Goal: Download file/media

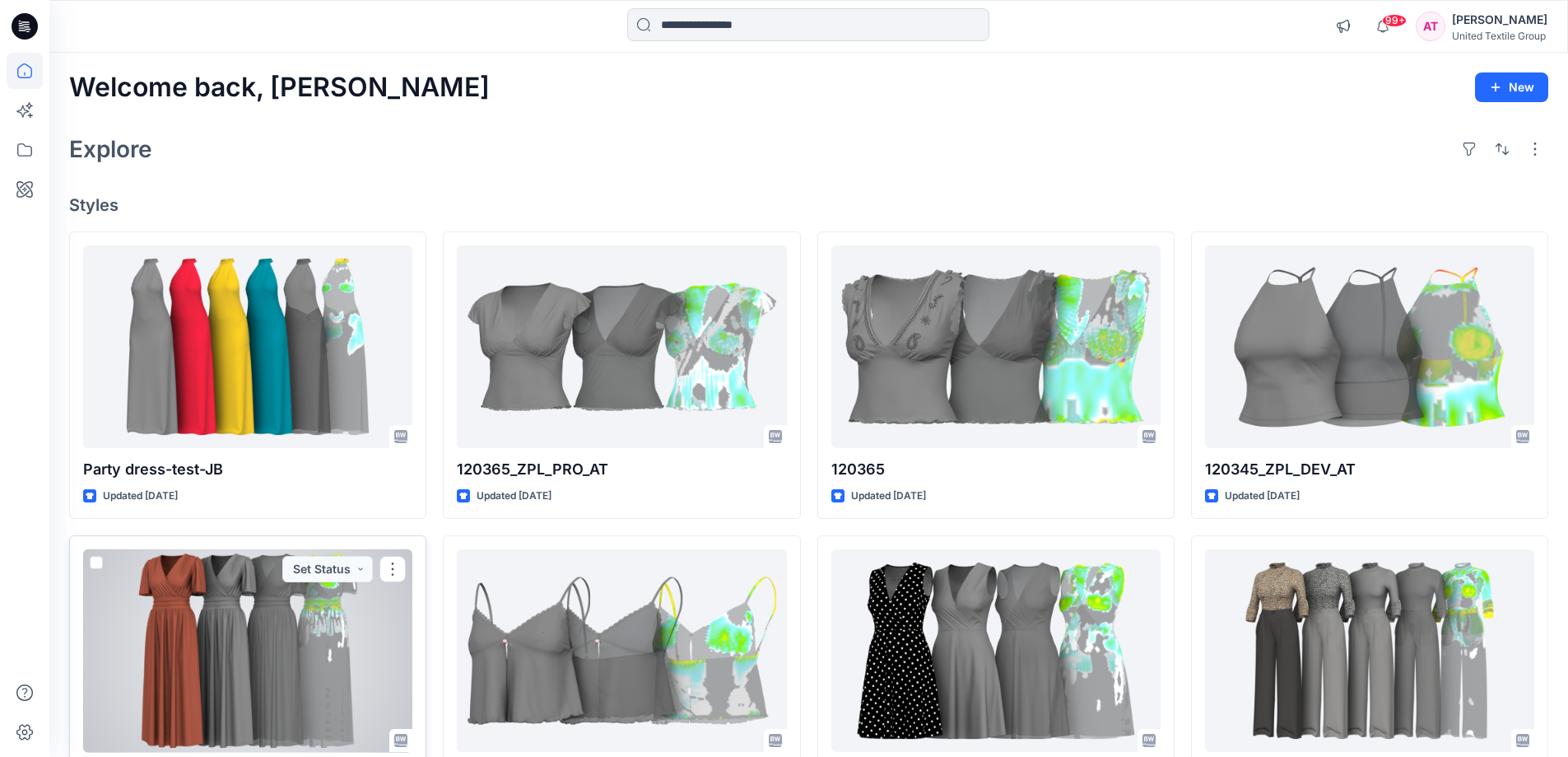
click at [243, 603] on div at bounding box center [248, 650] width 329 height 204
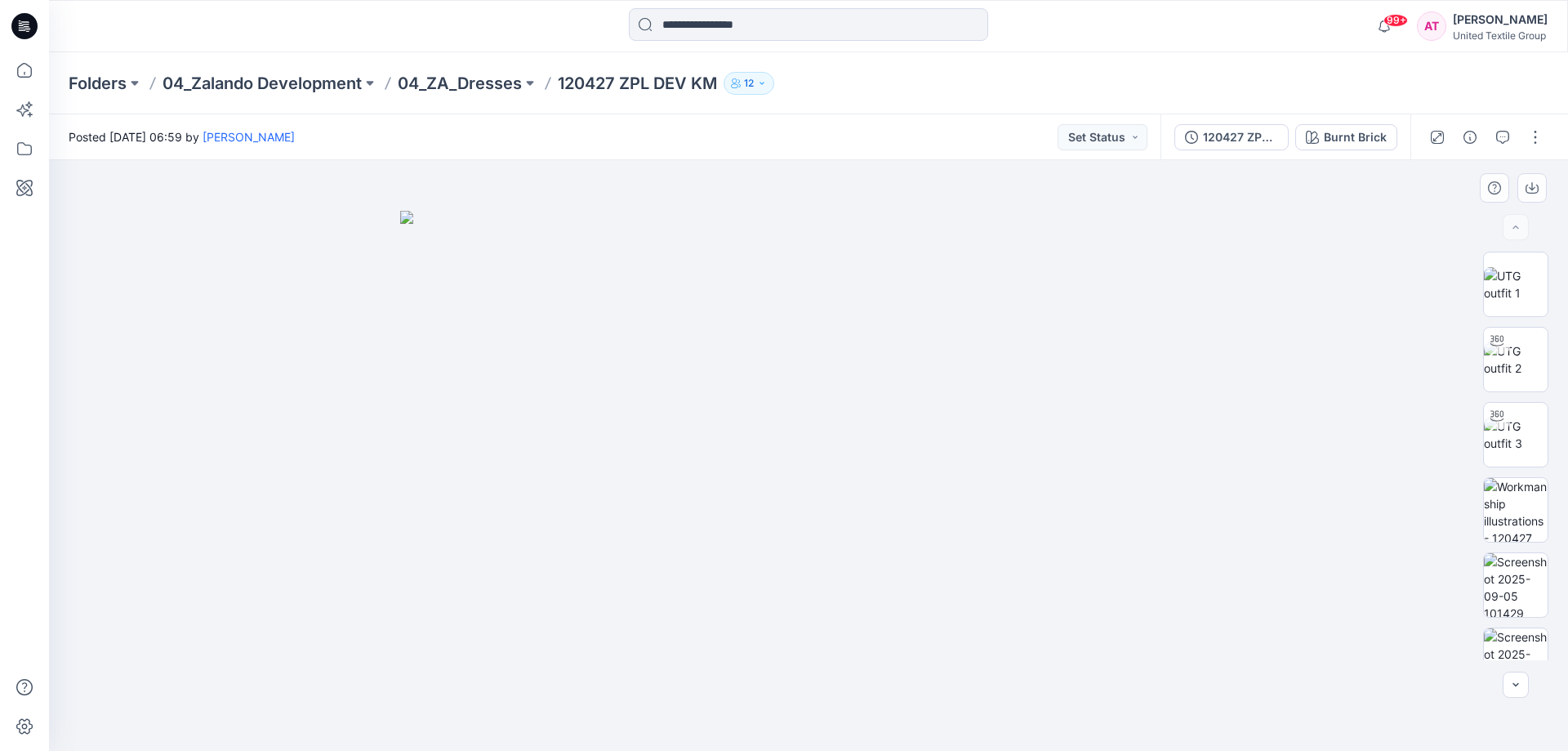
click at [643, 342] on img at bounding box center [808, 480] width 817 height 540
click at [26, 64] on icon at bounding box center [24, 70] width 15 height 15
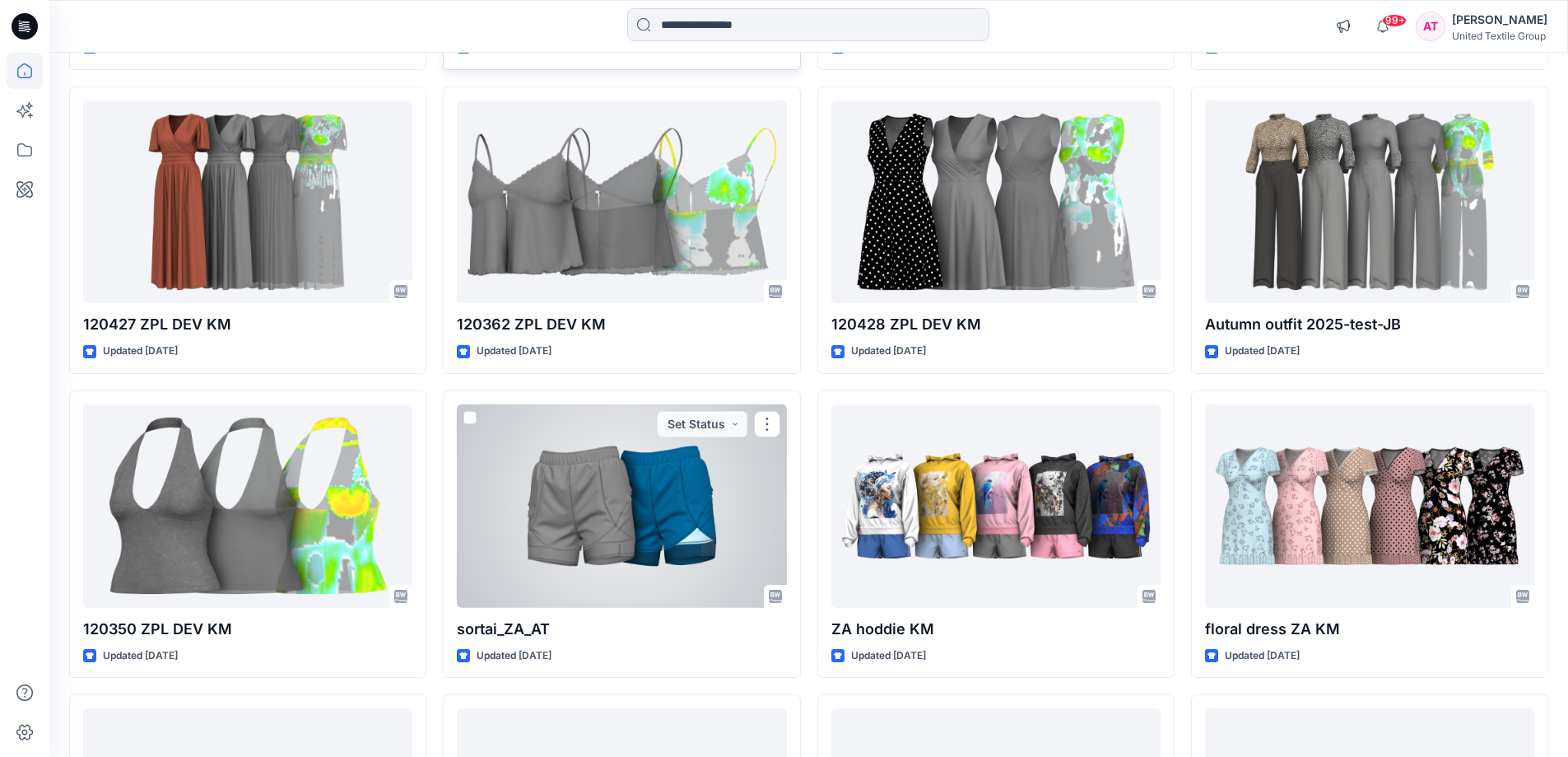
scroll to position [696, 0]
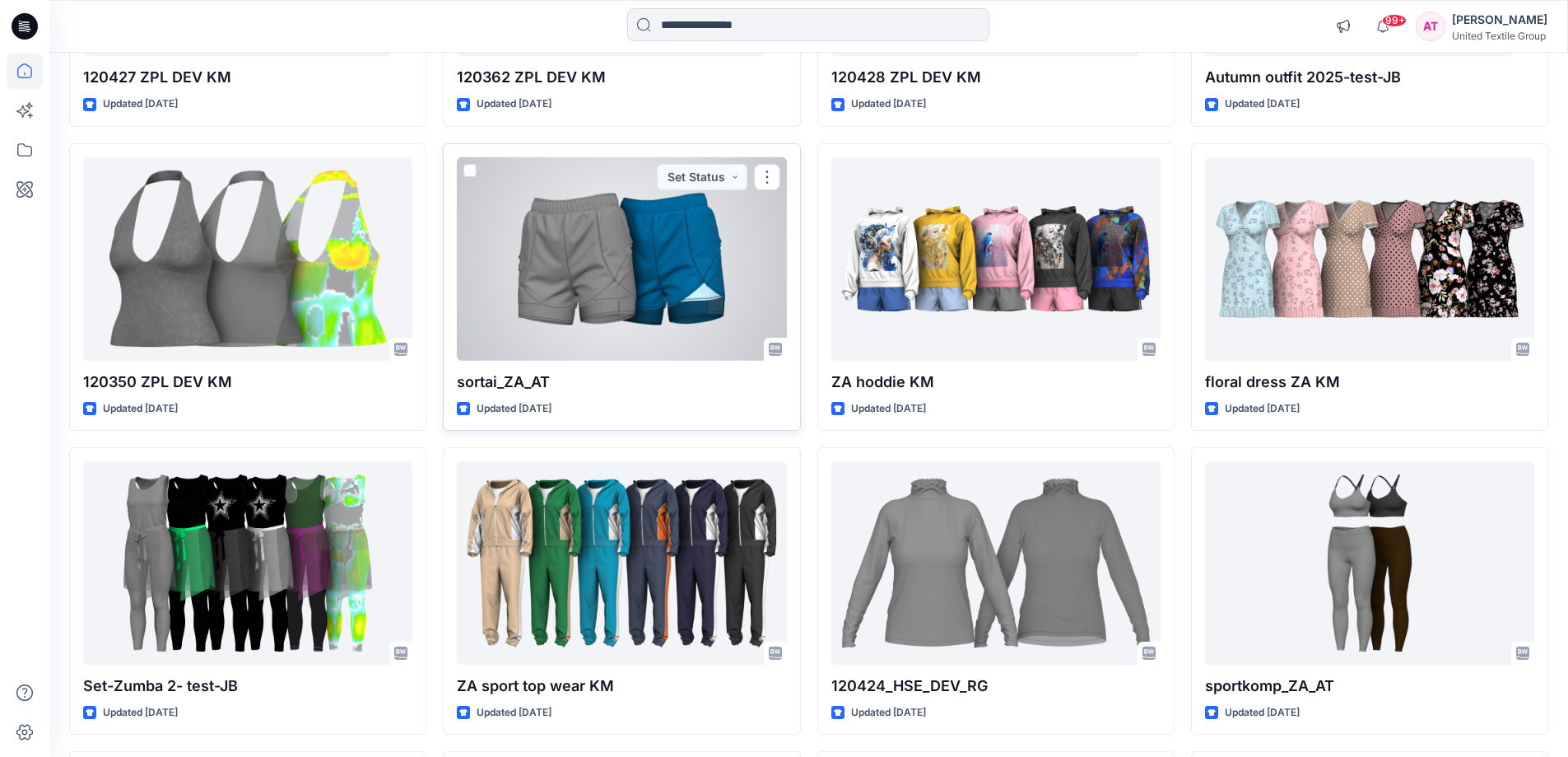
click at [617, 248] on div at bounding box center [622, 259] width 329 height 204
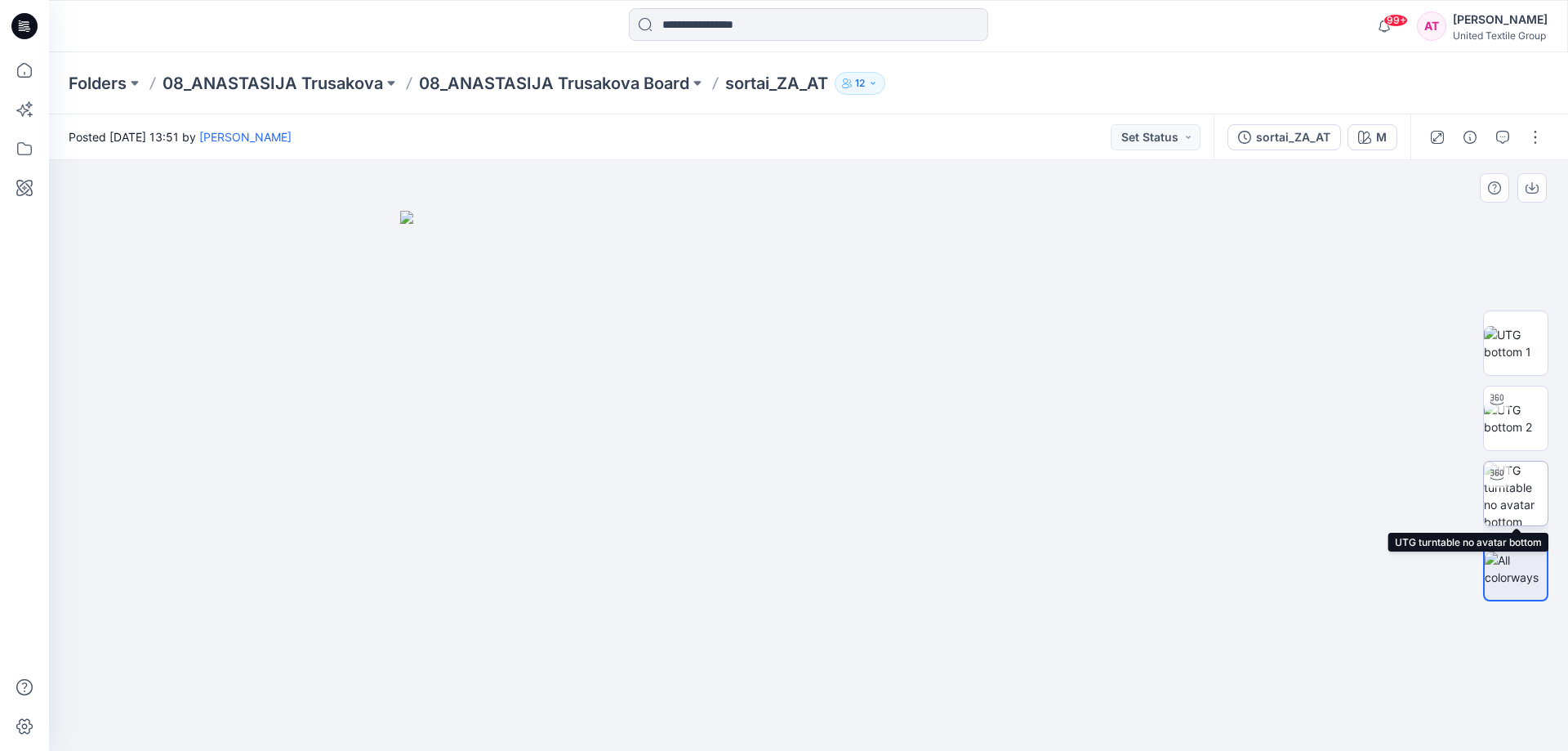
click at [1521, 484] on img at bounding box center [1516, 493] width 64 height 64
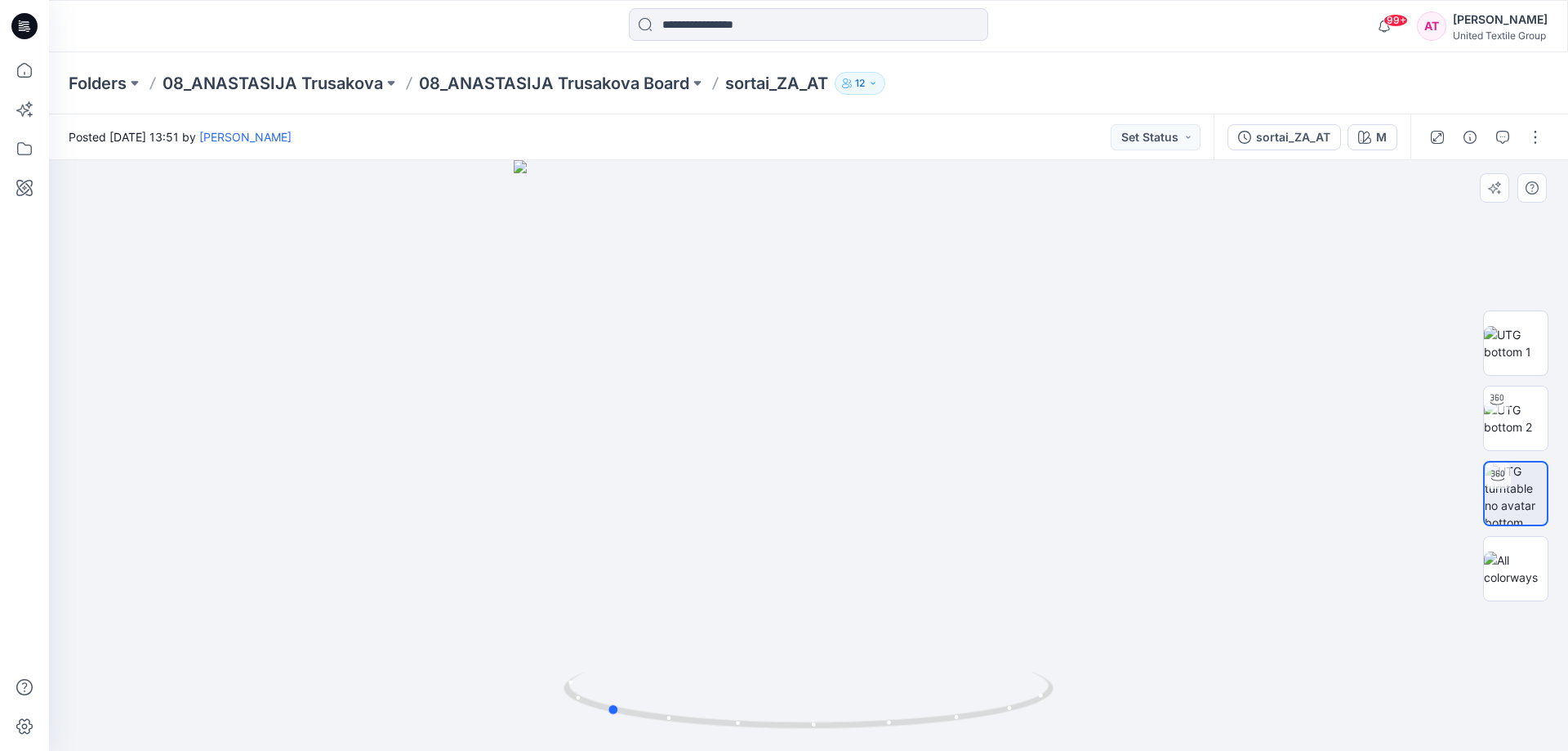
drag, startPoint x: 971, startPoint y: 709, endPoint x: 788, endPoint y: 669, distance: 187.3
click at [775, 719] on icon at bounding box center [810, 702] width 494 height 61
drag, startPoint x: 836, startPoint y: 210, endPoint x: 826, endPoint y: 552, distance: 342.1
click at [809, 607] on img at bounding box center [808, 455] width 754 height 590
drag, startPoint x: 817, startPoint y: 326, endPoint x: 831, endPoint y: 449, distance: 123.8
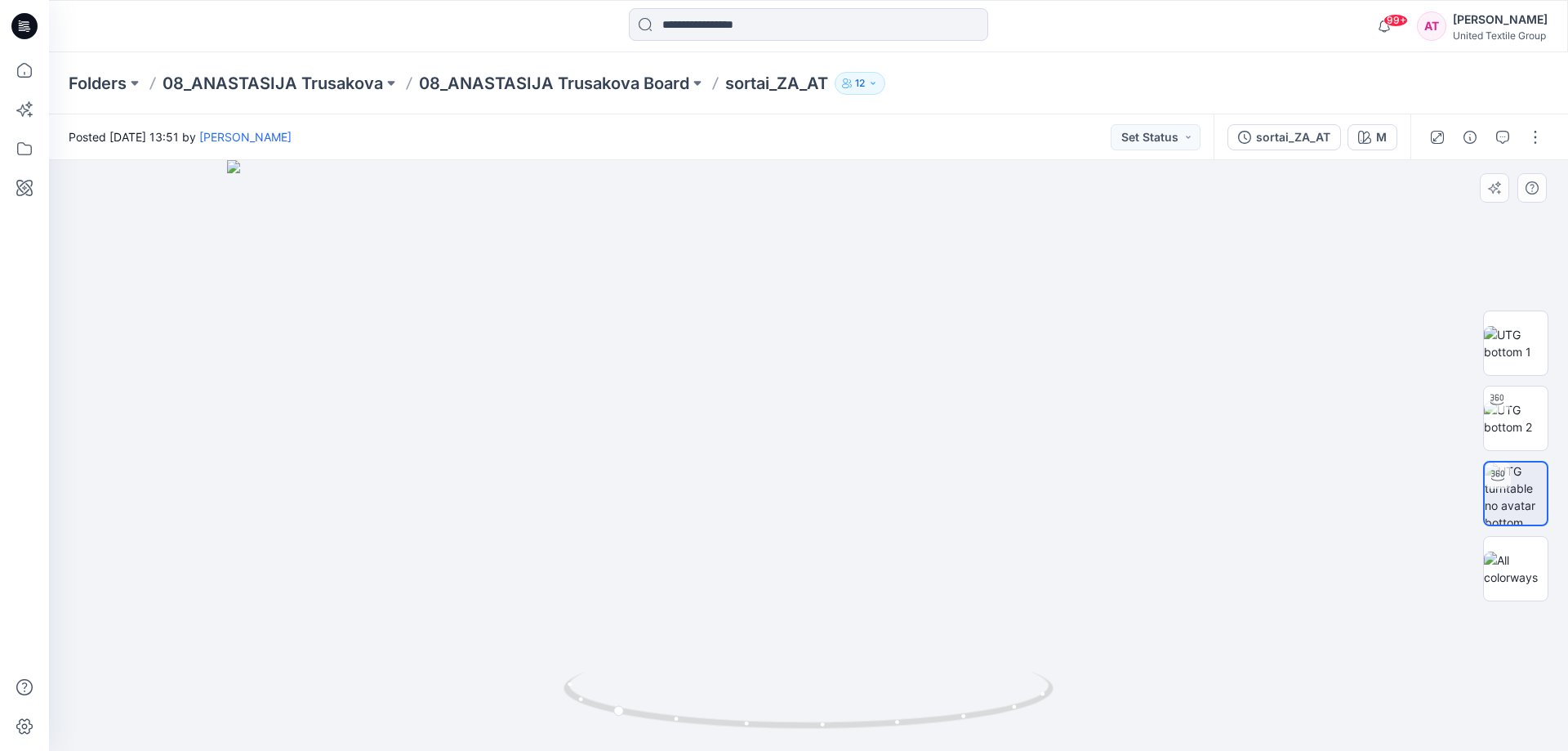
click at [833, 469] on img at bounding box center [808, 455] width 1163 height 590
drag, startPoint x: 889, startPoint y: 732, endPoint x: 796, endPoint y: 750, distance: 94.7
click at [796, 750] on div at bounding box center [808, 710] width 490 height 82
drag, startPoint x: 843, startPoint y: 721, endPoint x: 726, endPoint y: 736, distance: 118.0
click at [726, 736] on div at bounding box center [808, 710] width 490 height 82
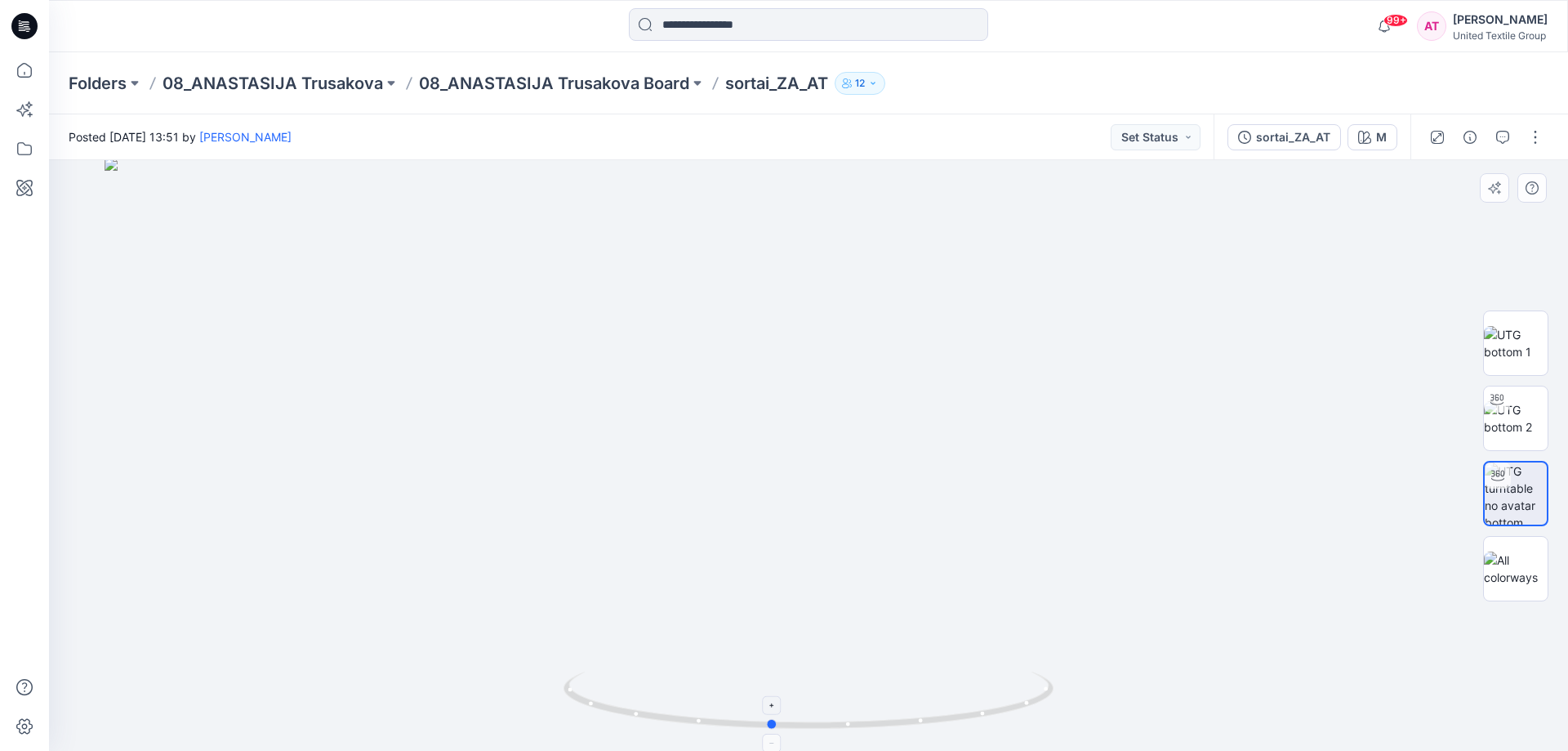
drag, startPoint x: 932, startPoint y: 718, endPoint x: 876, endPoint y: 725, distance: 56.4
click at [876, 725] on icon at bounding box center [810, 702] width 494 height 61
drag, startPoint x: 934, startPoint y: 726, endPoint x: 876, endPoint y: 728, distance: 58.0
click at [872, 730] on icon at bounding box center [810, 702] width 494 height 61
click at [31, 70] on icon at bounding box center [25, 70] width 36 height 36
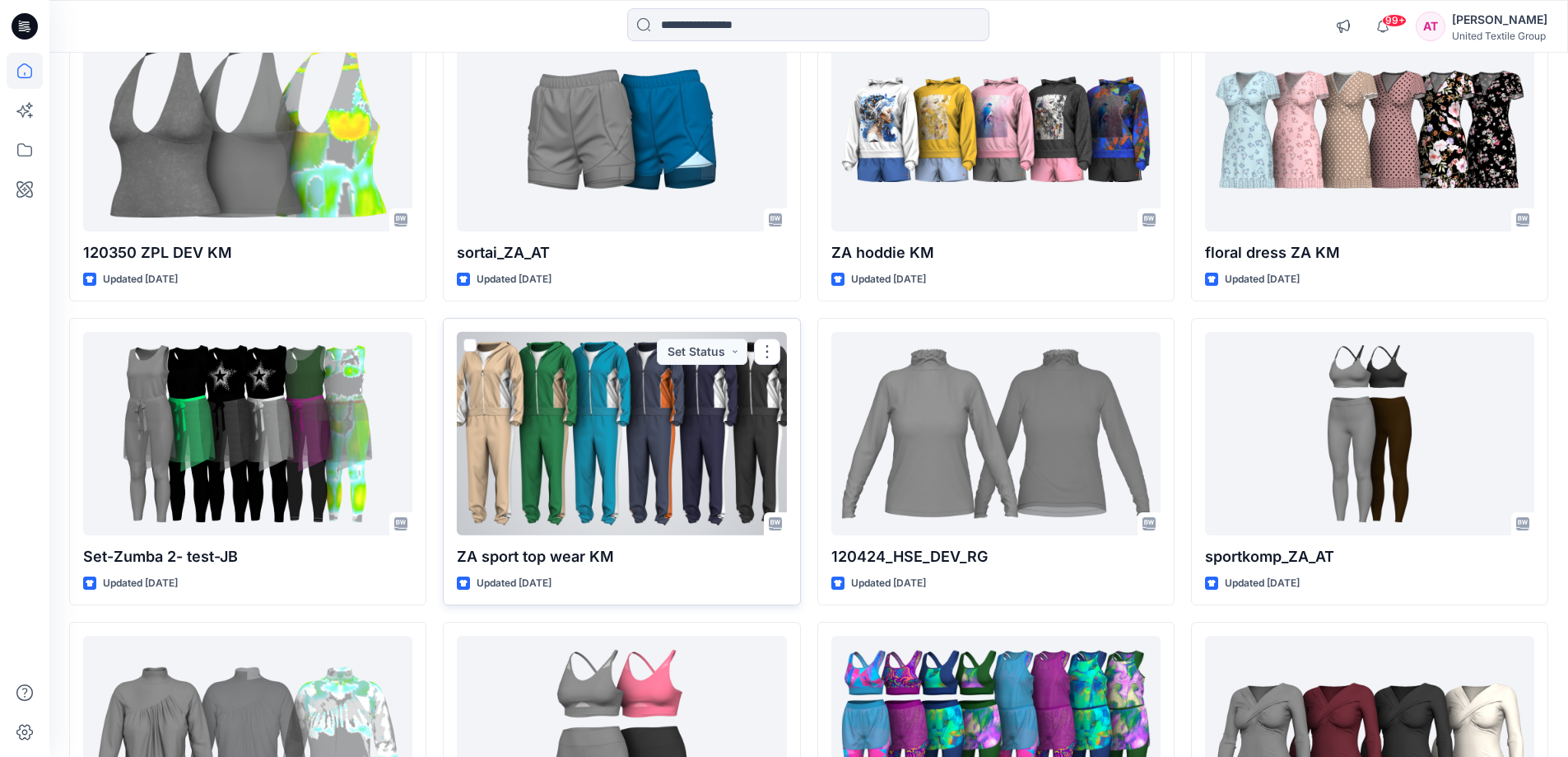
scroll to position [824, 0]
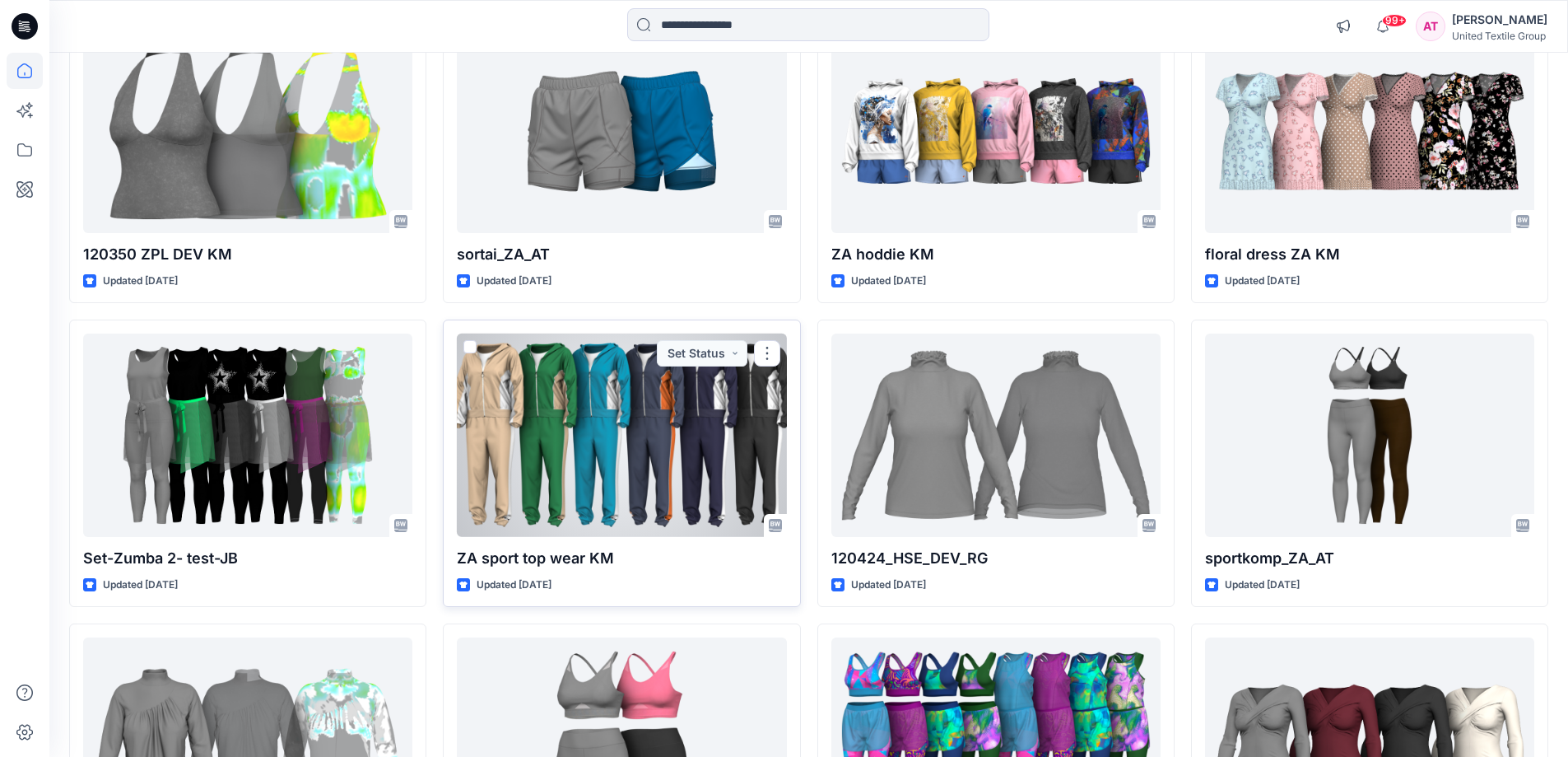
click at [581, 394] on div at bounding box center [622, 435] width 329 height 204
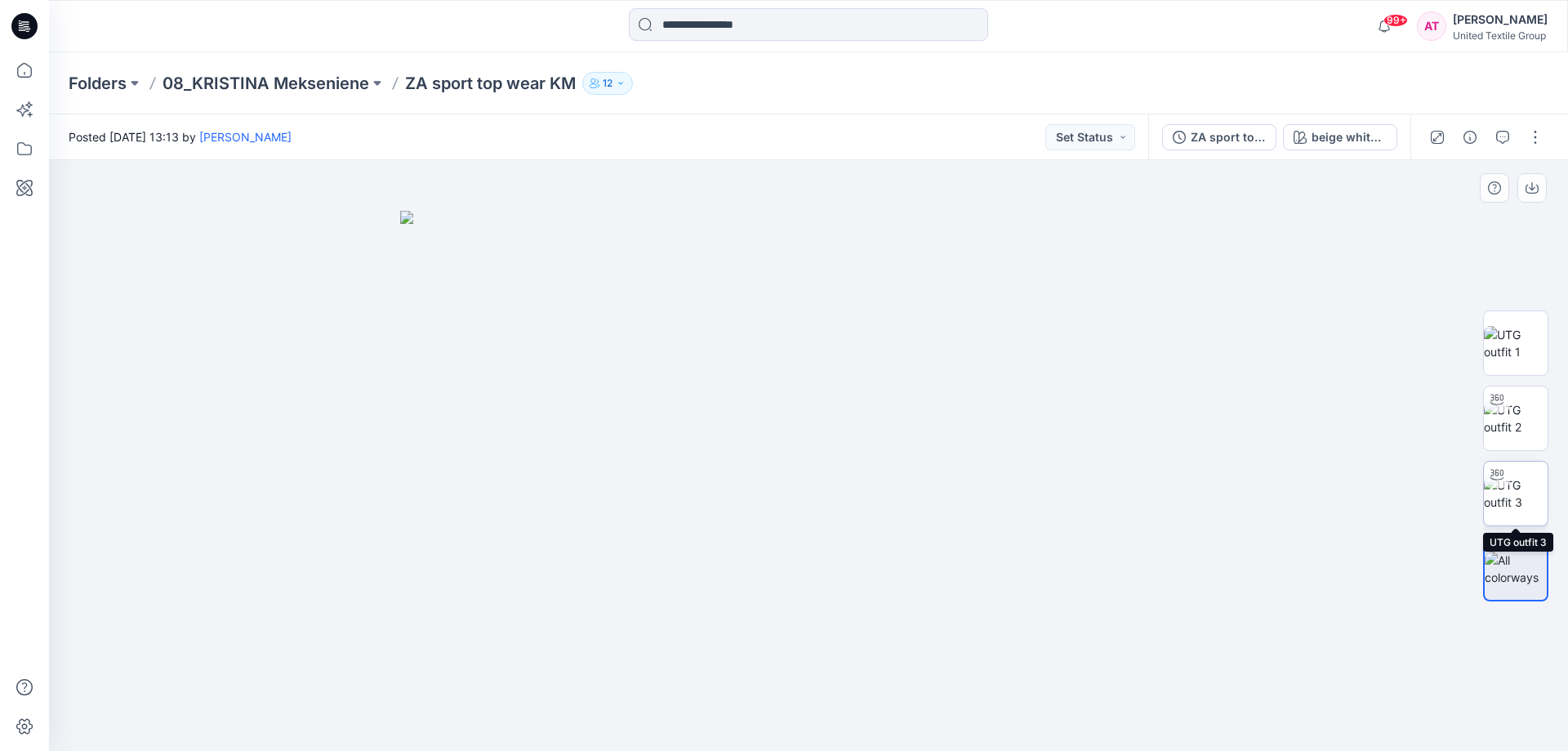
click at [1522, 497] on img at bounding box center [1516, 493] width 64 height 34
drag, startPoint x: 821, startPoint y: 315, endPoint x: 848, endPoint y: 498, distance: 185.0
click at [848, 498] on img at bounding box center [835, 302] width 1571 height 899
click at [799, 249] on img at bounding box center [845, 298] width 1592 height 906
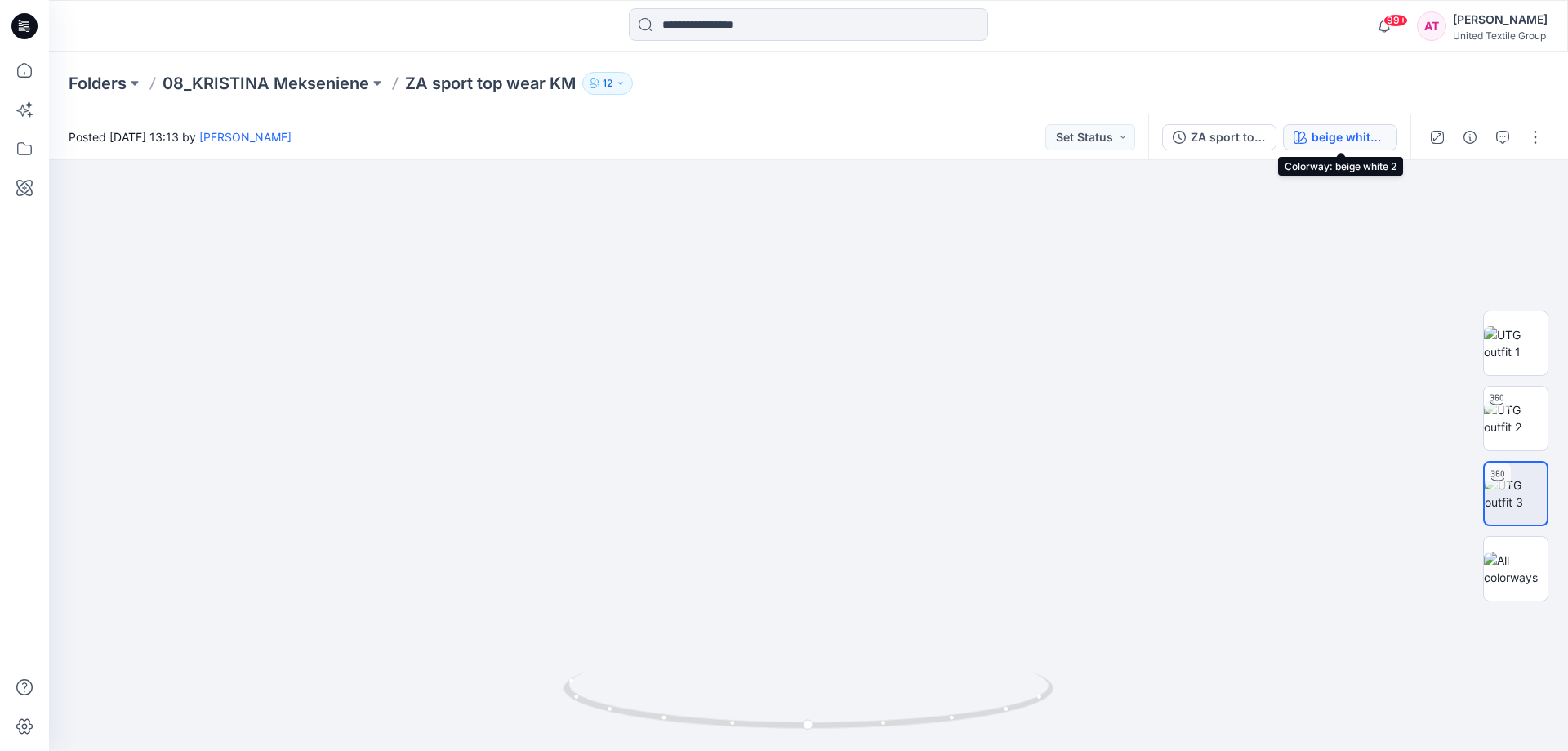
click at [1337, 140] on div "beige white 2" at bounding box center [1348, 137] width 75 height 18
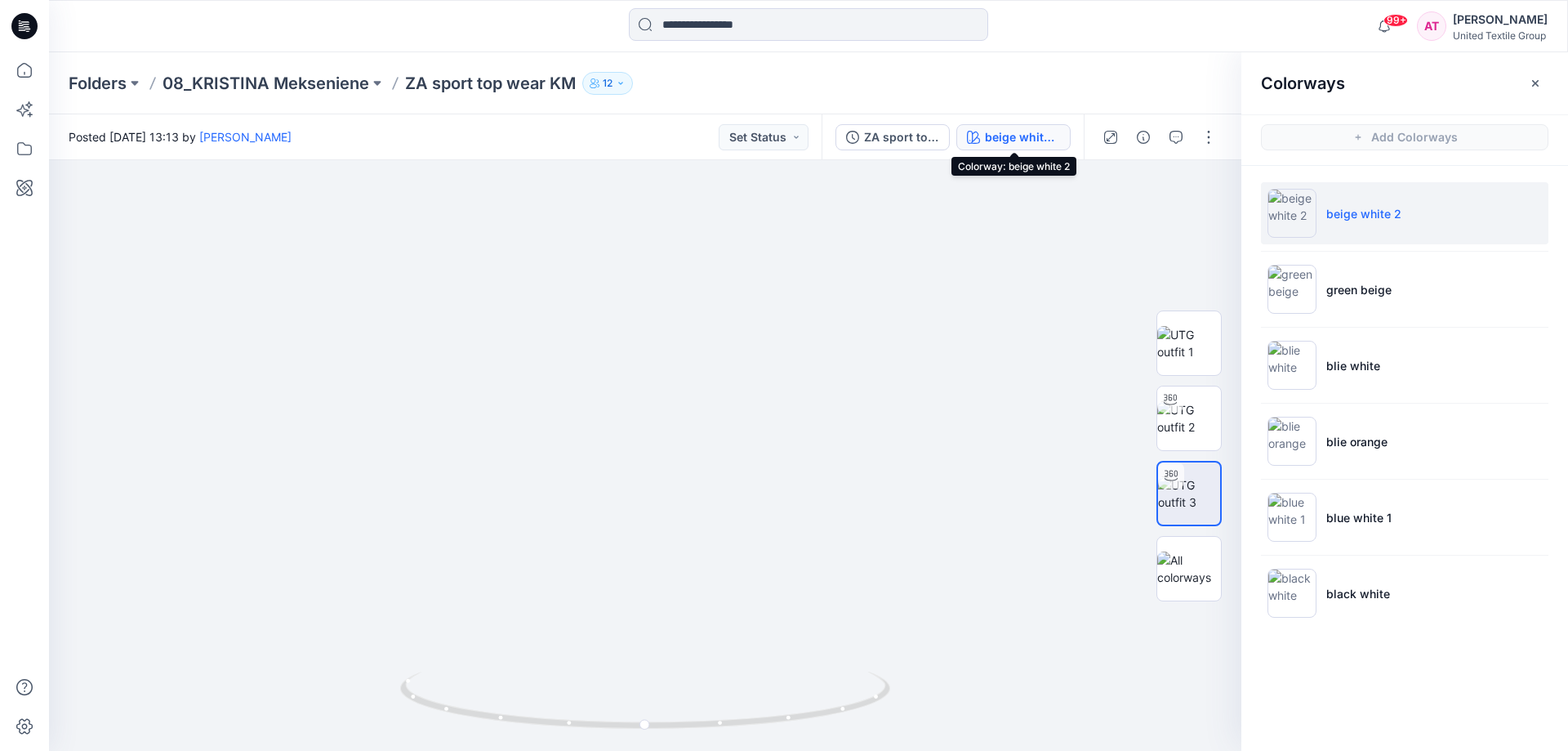
drag, startPoint x: 1024, startPoint y: 136, endPoint x: 946, endPoint y: 142, distance: 78.2
click at [1022, 136] on div "beige white 2" at bounding box center [1022, 137] width 75 height 18
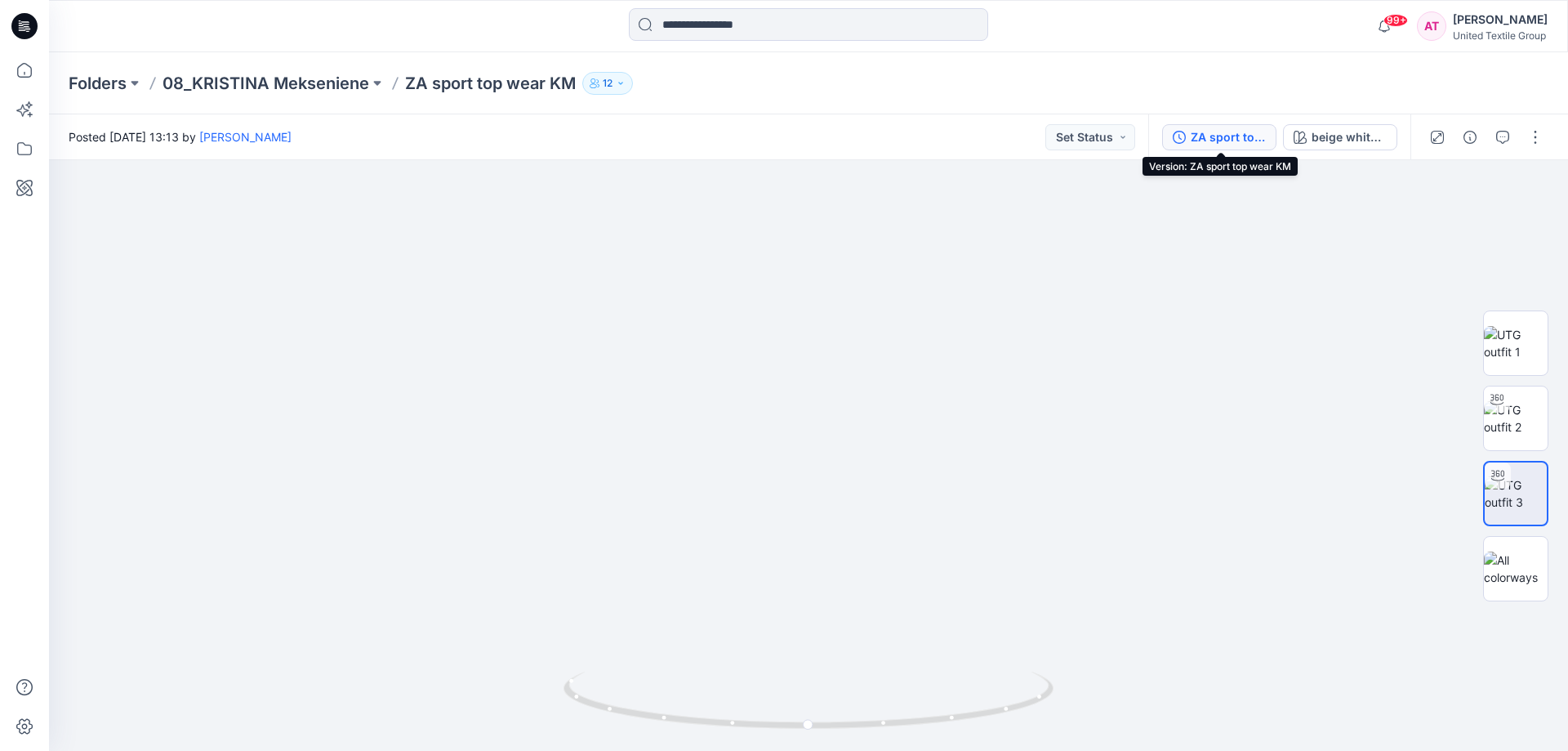
click at [1205, 136] on div "ZA sport top wear KM" at bounding box center [1227, 137] width 75 height 18
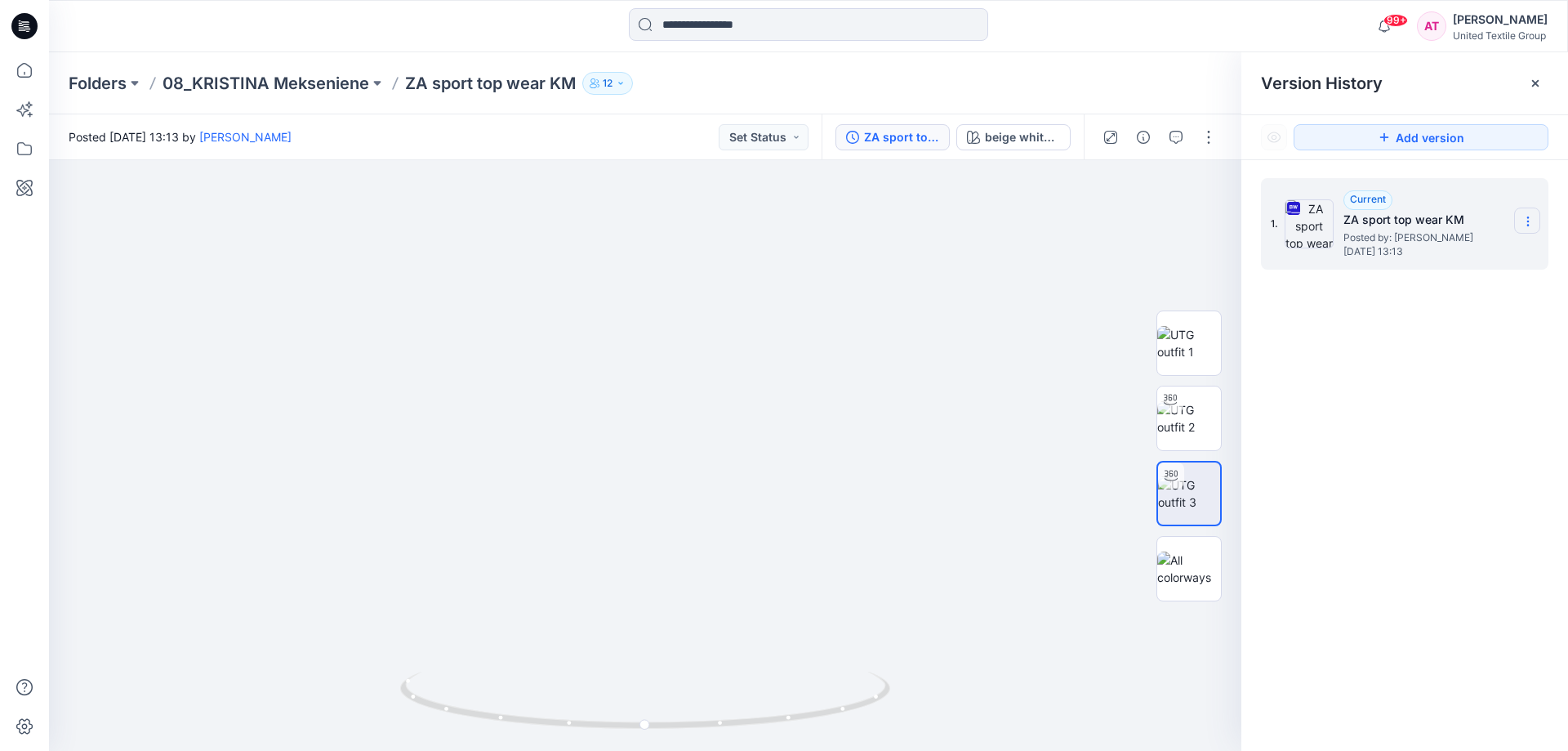
click at [1527, 214] on section at bounding box center [1527, 221] width 26 height 26
click at [1437, 241] on div "Download Source BW File" at bounding box center [1440, 253] width 190 height 33
click at [27, 66] on icon at bounding box center [25, 70] width 36 height 36
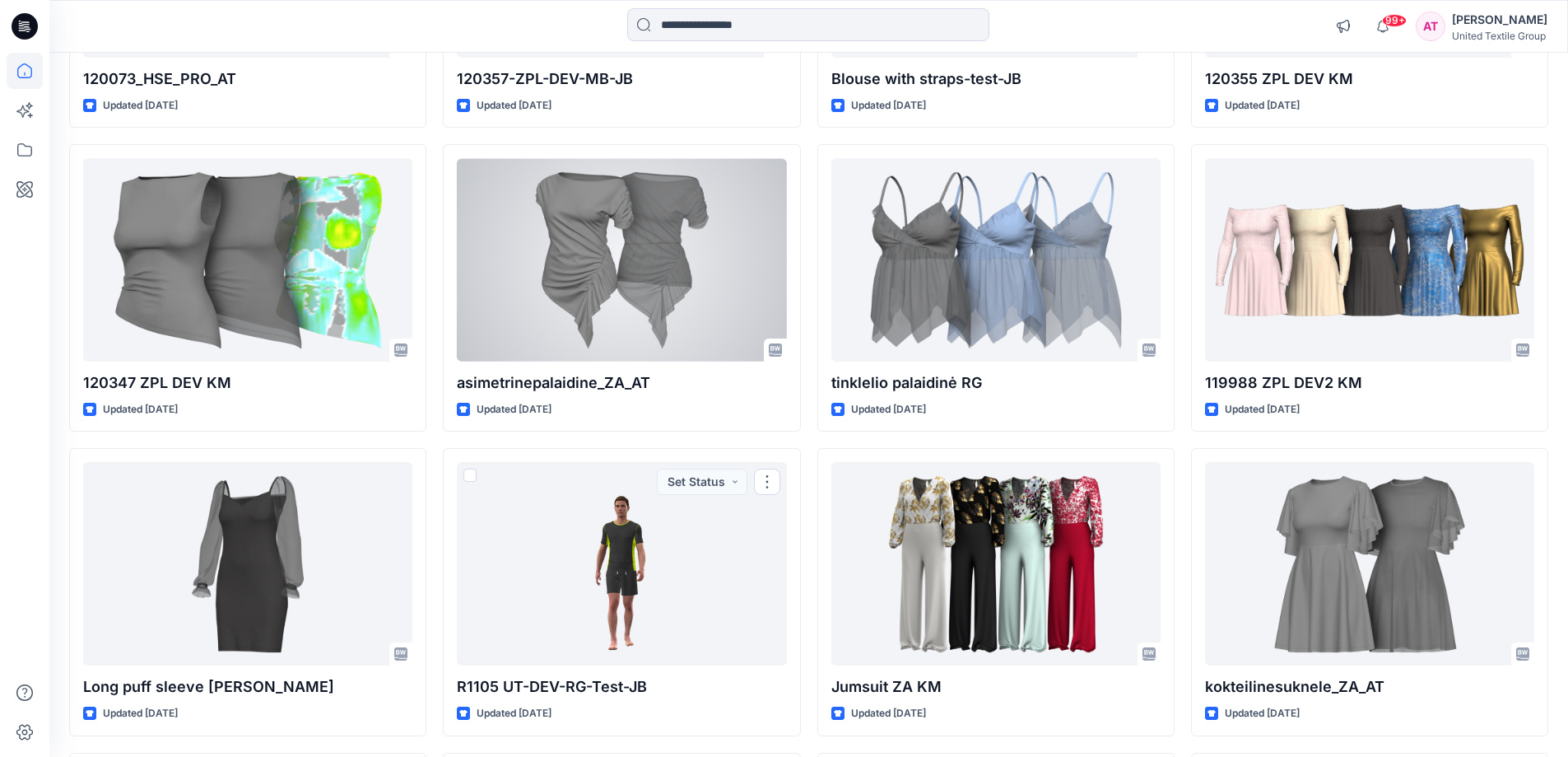
scroll to position [2691, 0]
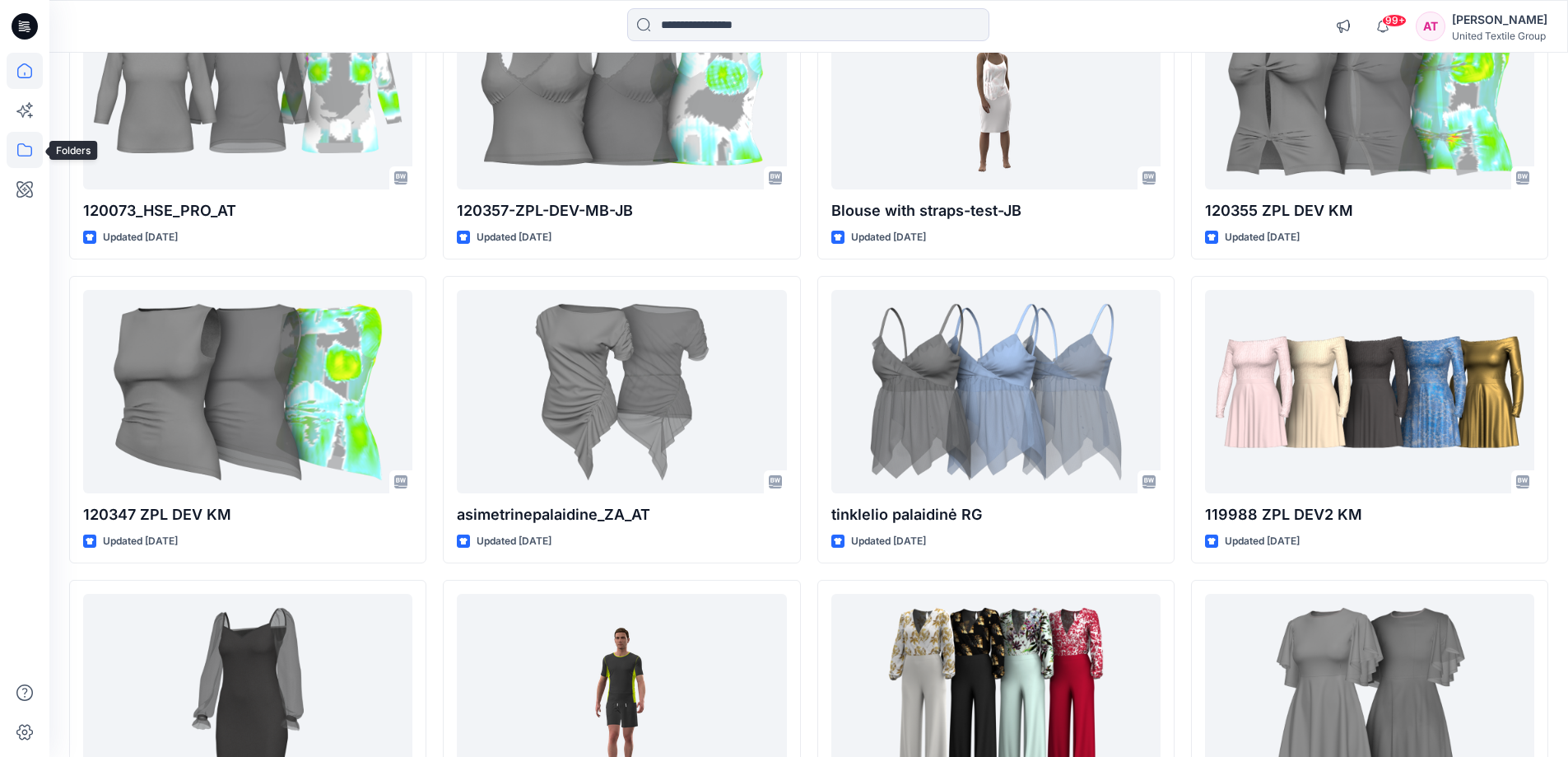
click at [29, 146] on icon at bounding box center [24, 149] width 15 height 13
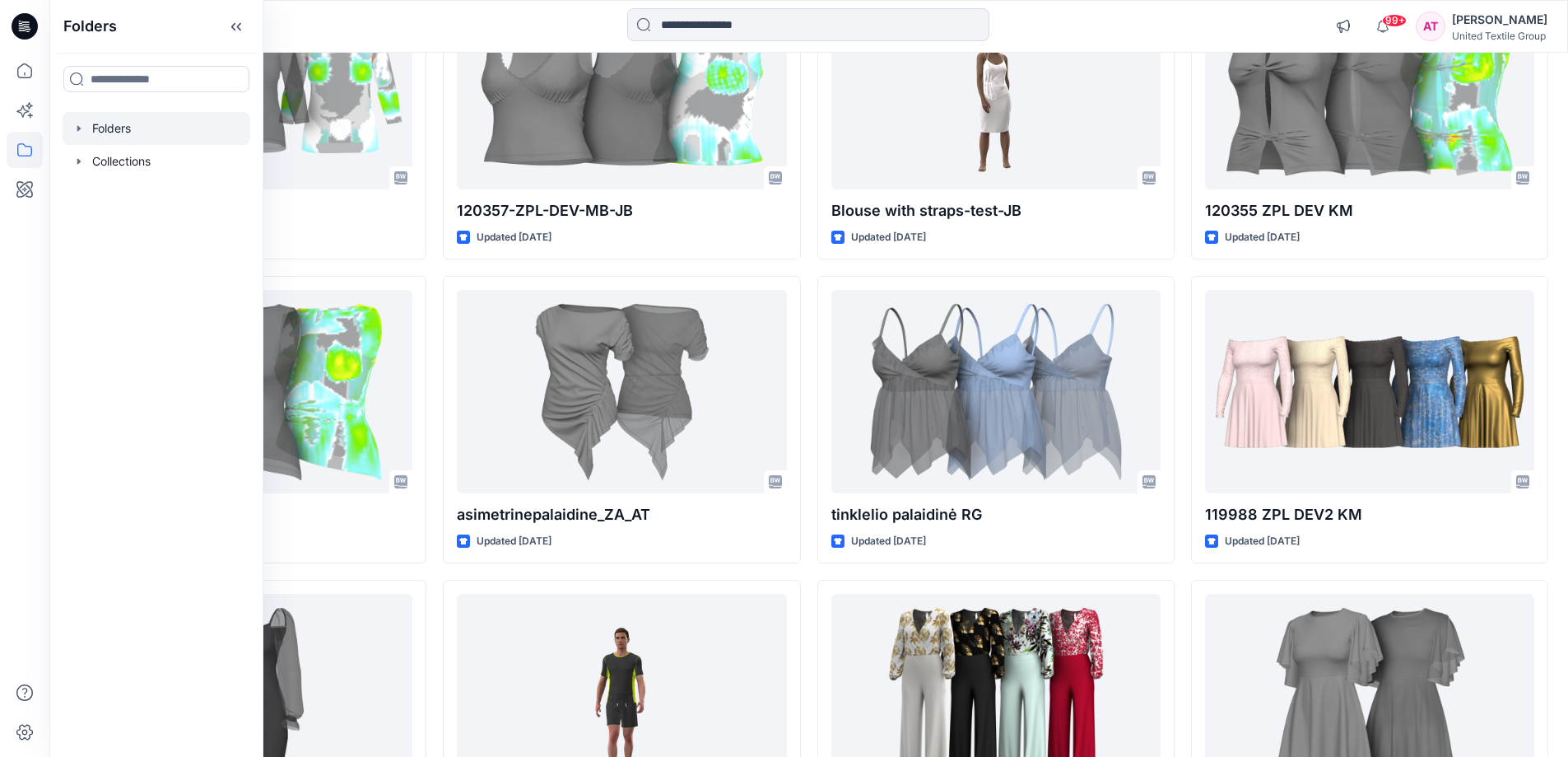
click at [111, 133] on div at bounding box center [156, 128] width 188 height 33
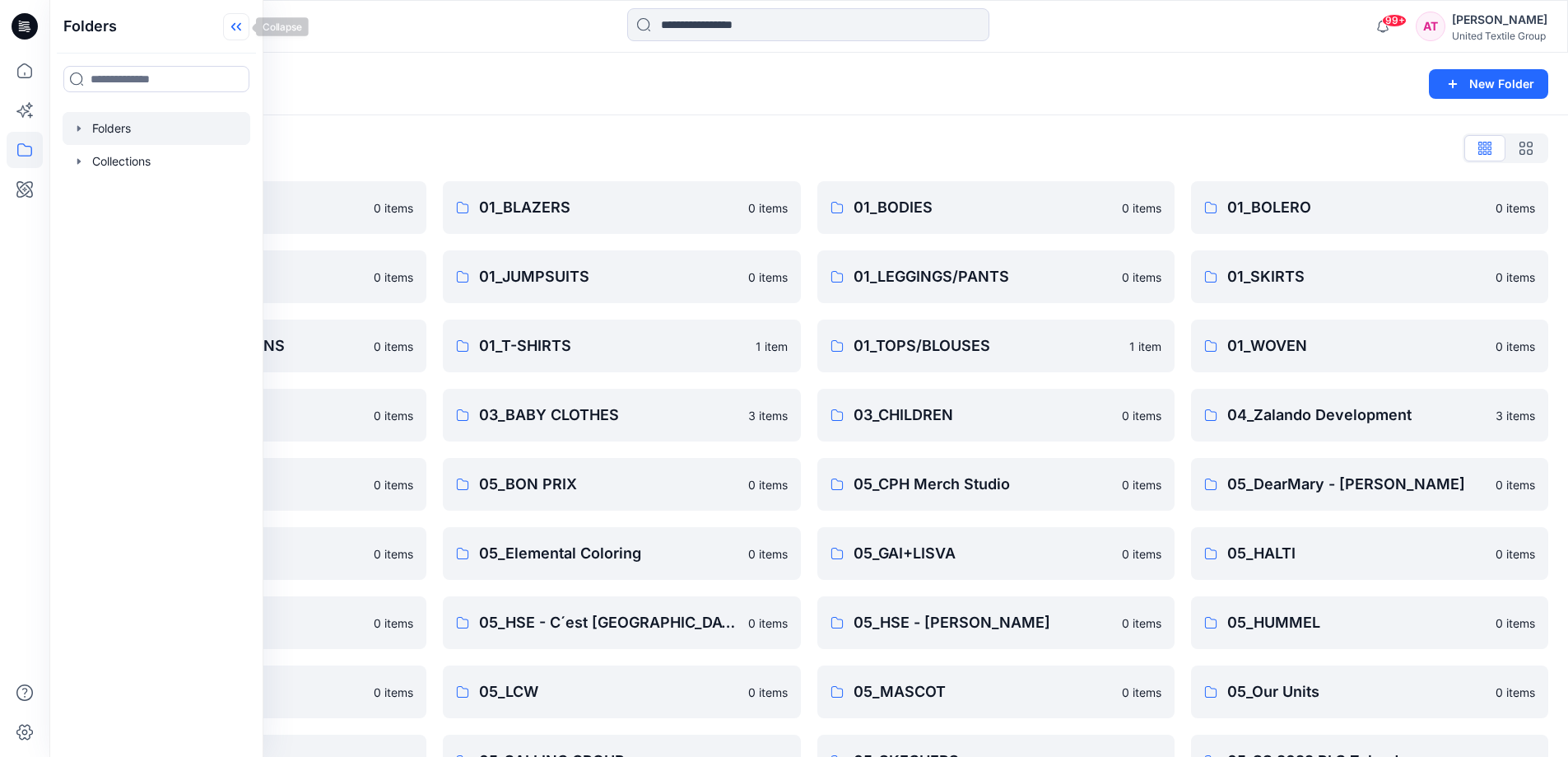
click at [237, 24] on icon at bounding box center [236, 26] width 26 height 27
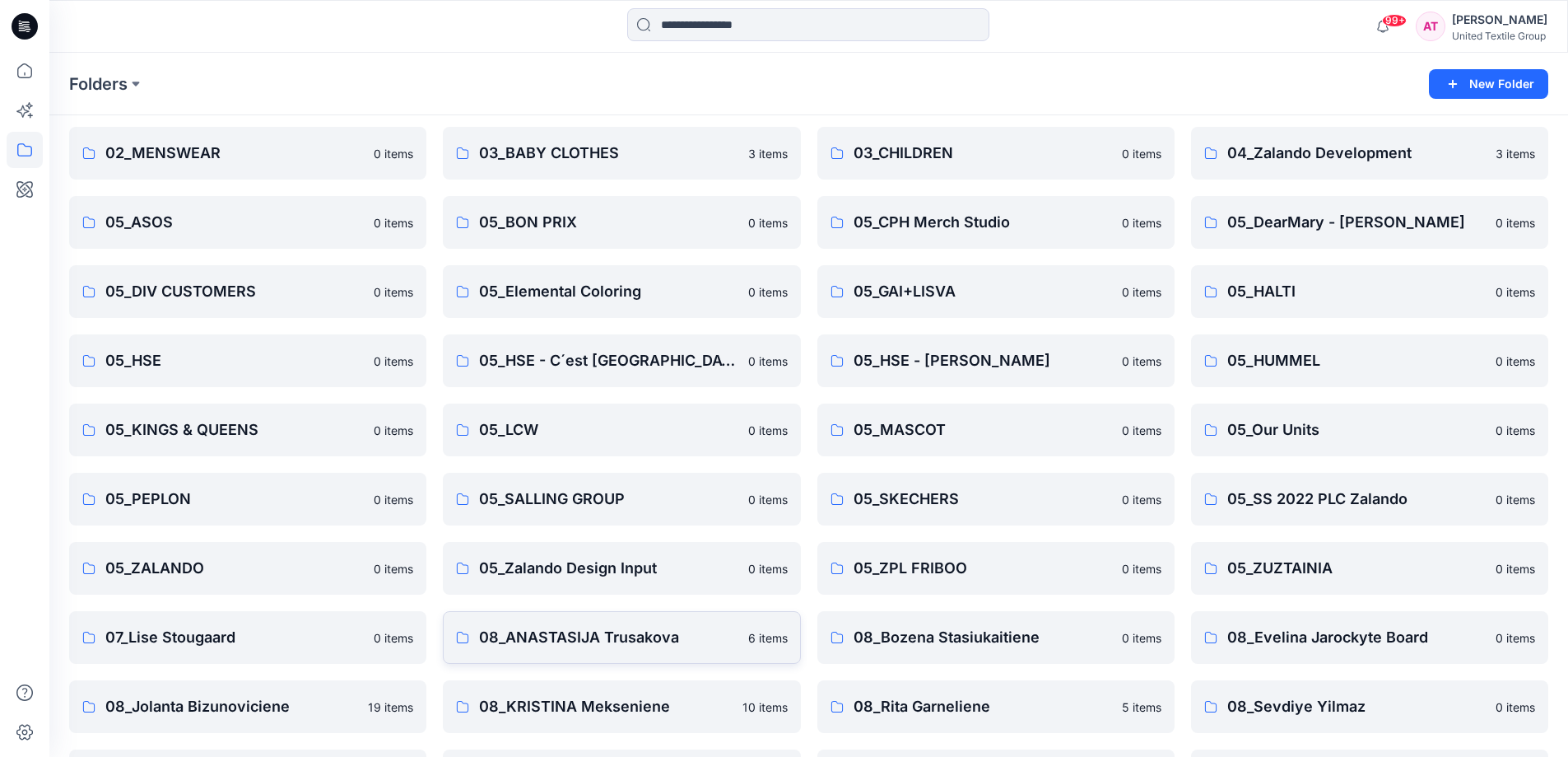
scroll to position [396, 0]
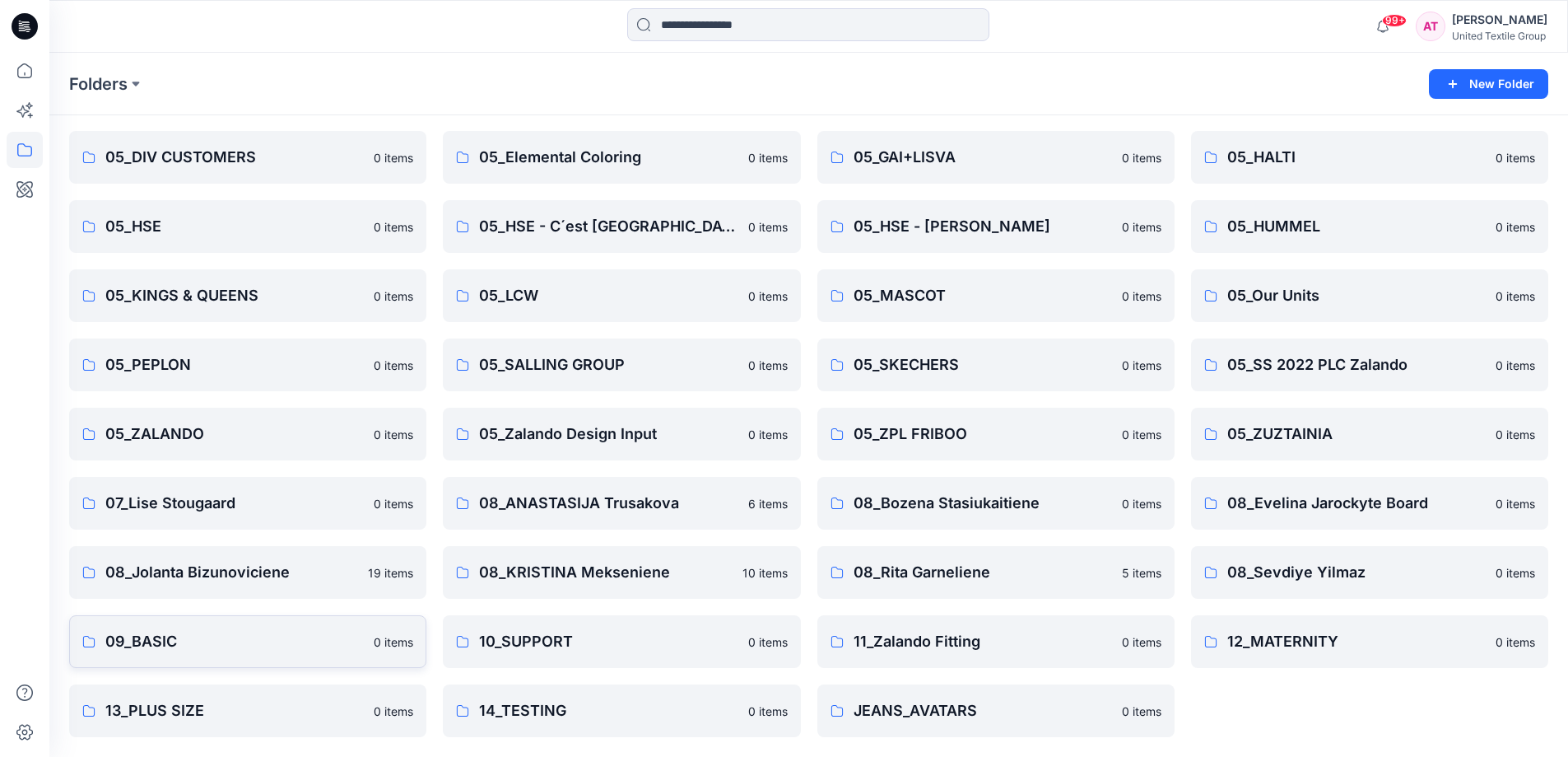
click at [318, 643] on p "09_BASIC" at bounding box center [235, 641] width 259 height 23
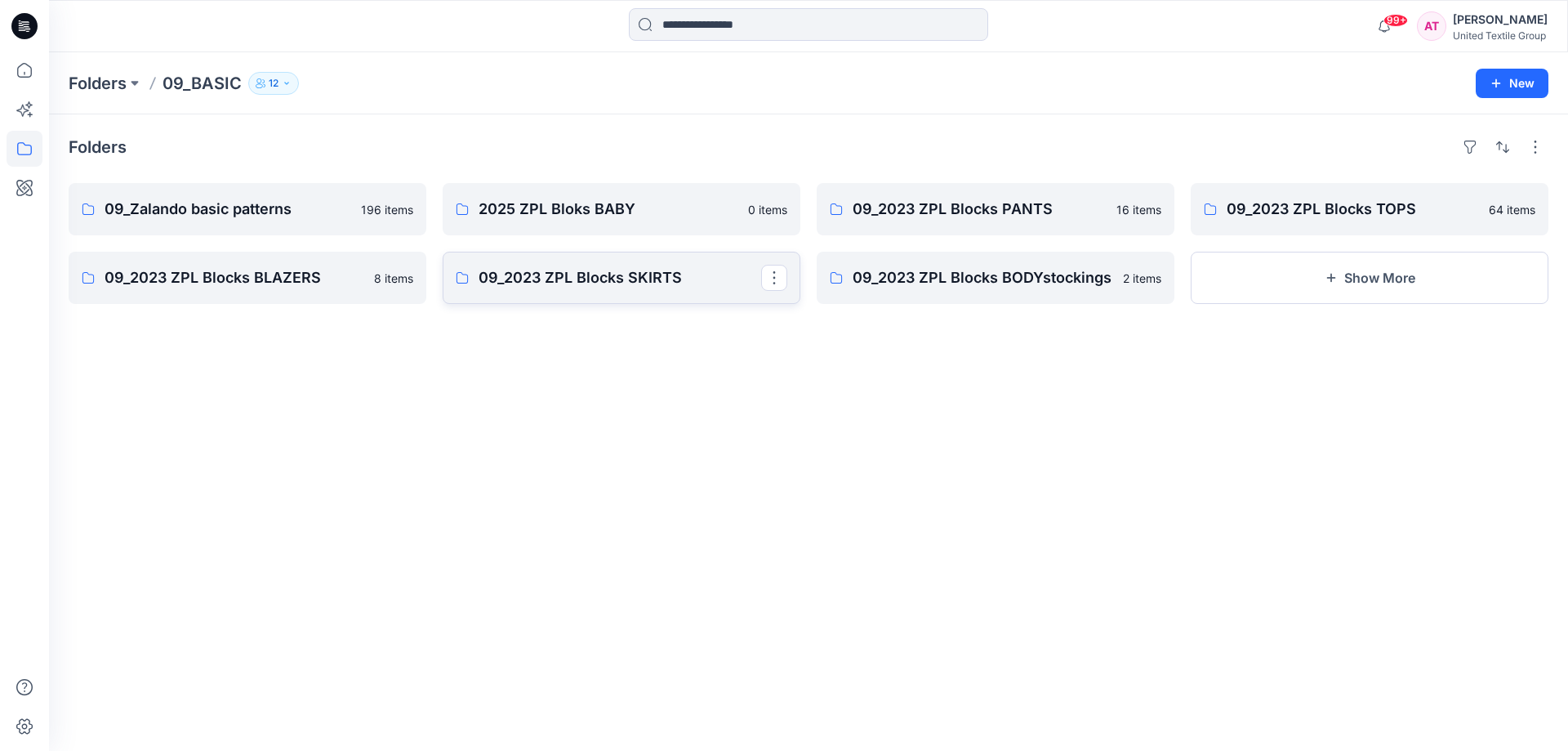
click at [683, 281] on p "09_2023 ZPL Blocks SKIRTS" at bounding box center [619, 278] width 283 height 23
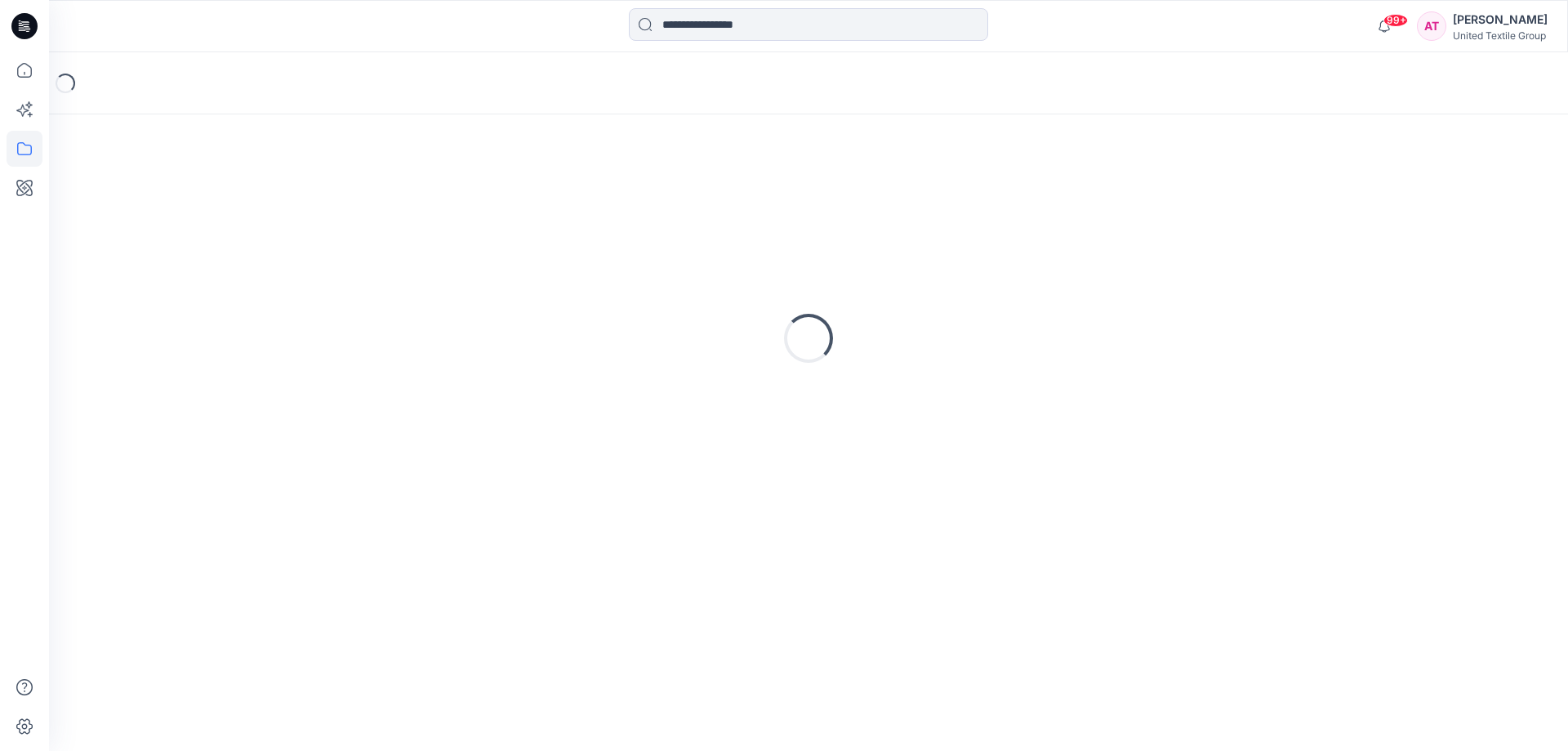
click at [683, 281] on div "Loading..." at bounding box center [808, 338] width 1480 height 408
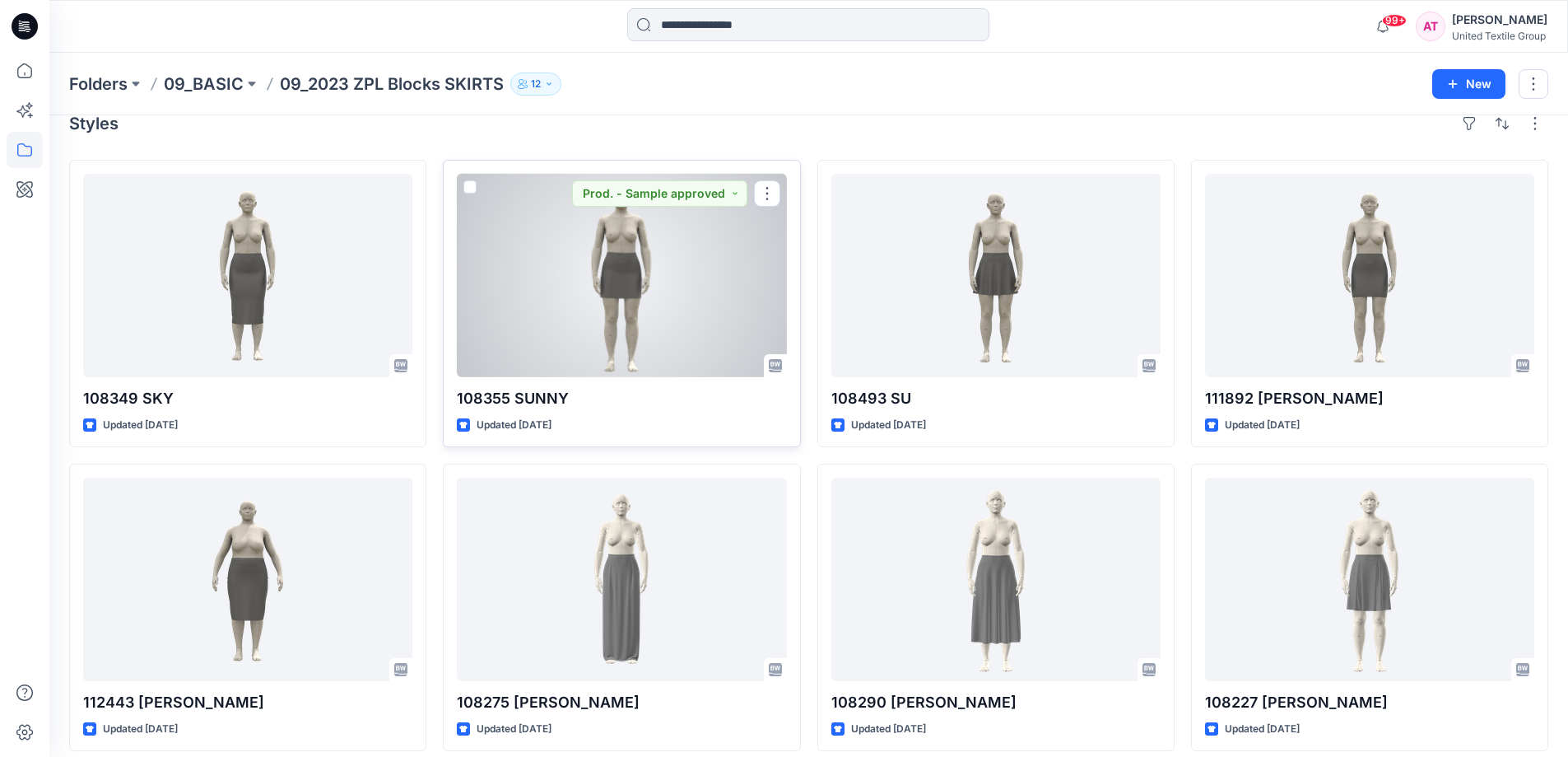
scroll to position [39, 0]
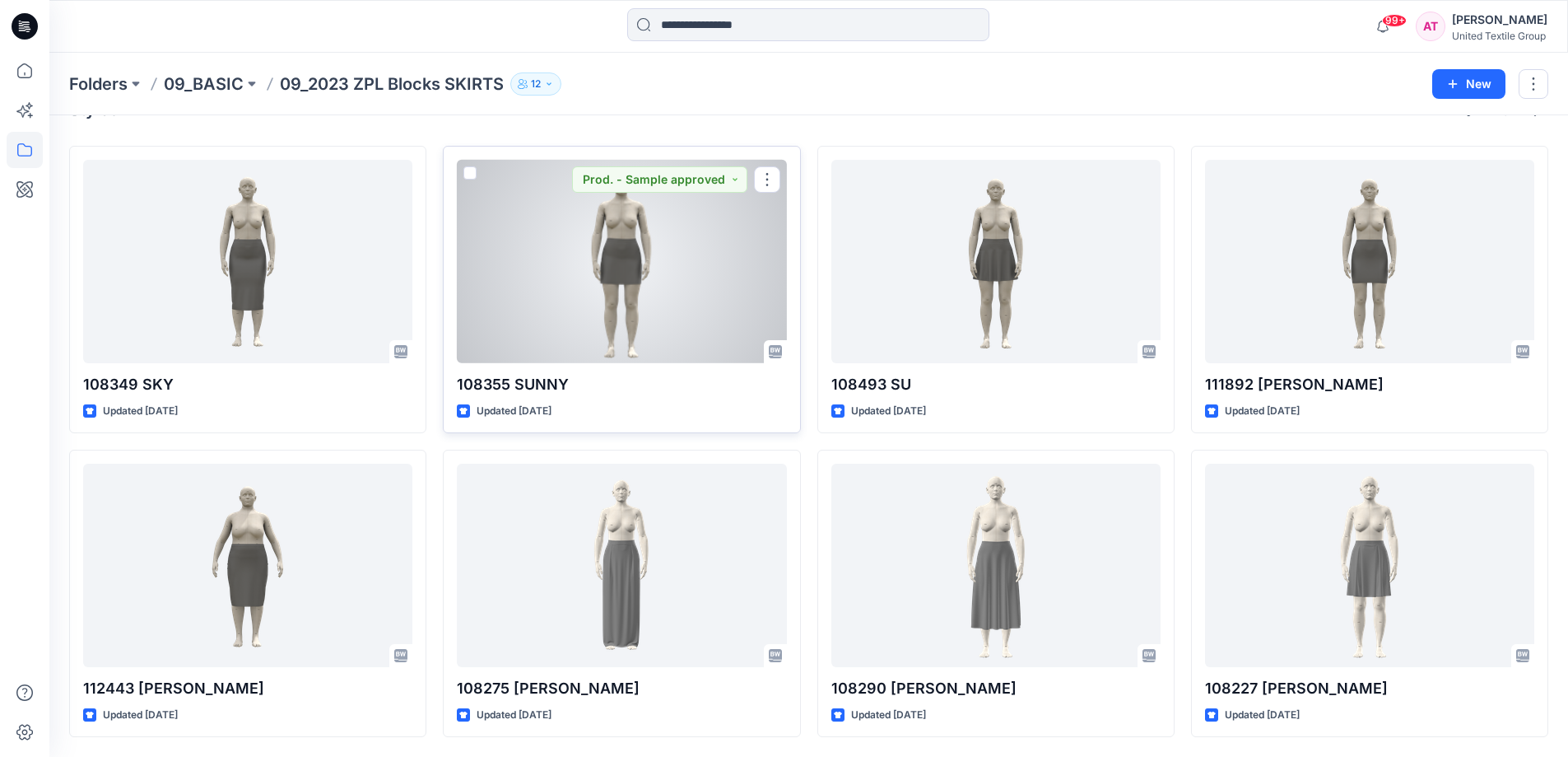
click at [638, 248] on div at bounding box center [622, 261] width 329 height 204
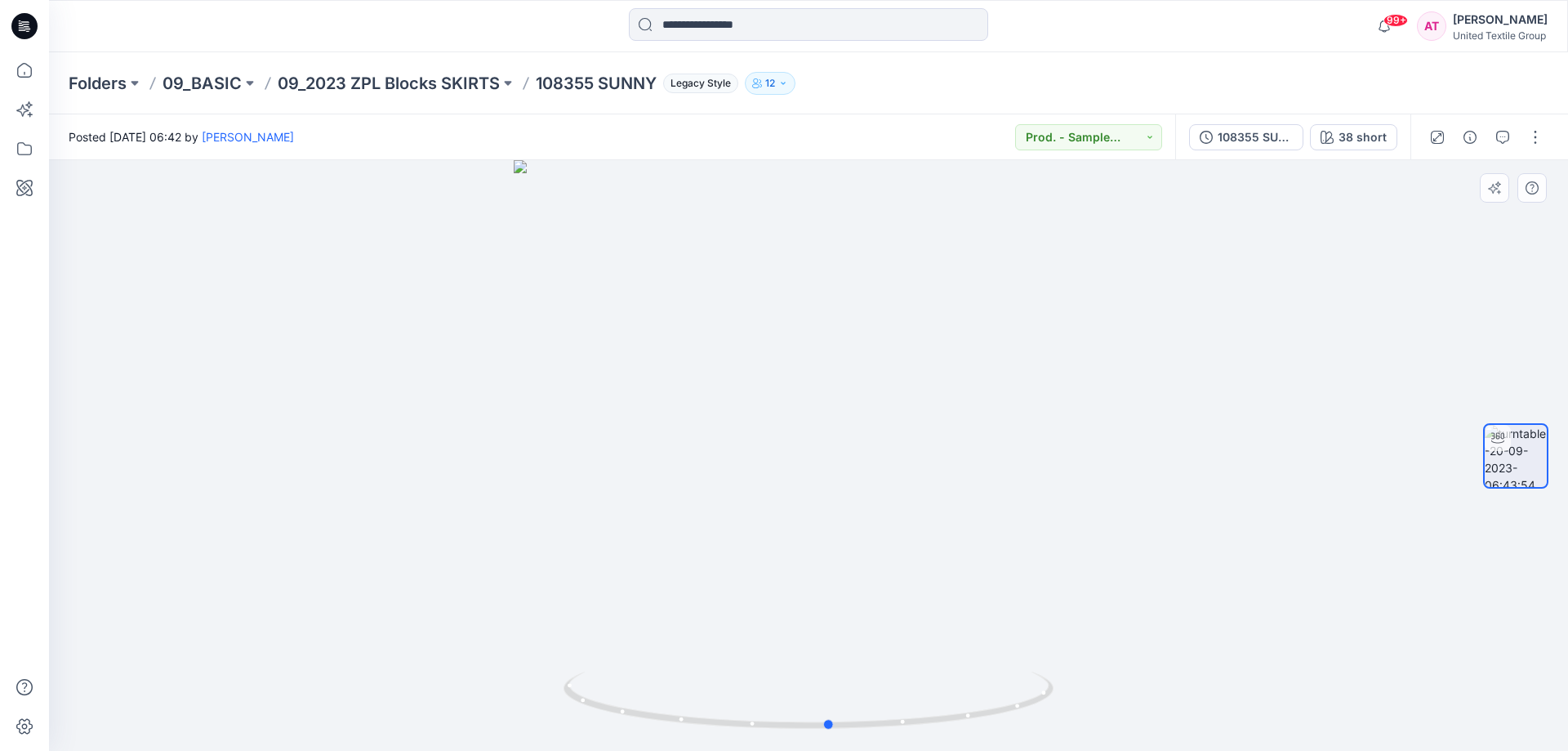
drag, startPoint x: 927, startPoint y: 719, endPoint x: 964, endPoint y: 462, distance: 259.6
click at [974, 739] on div at bounding box center [808, 455] width 1519 height 590
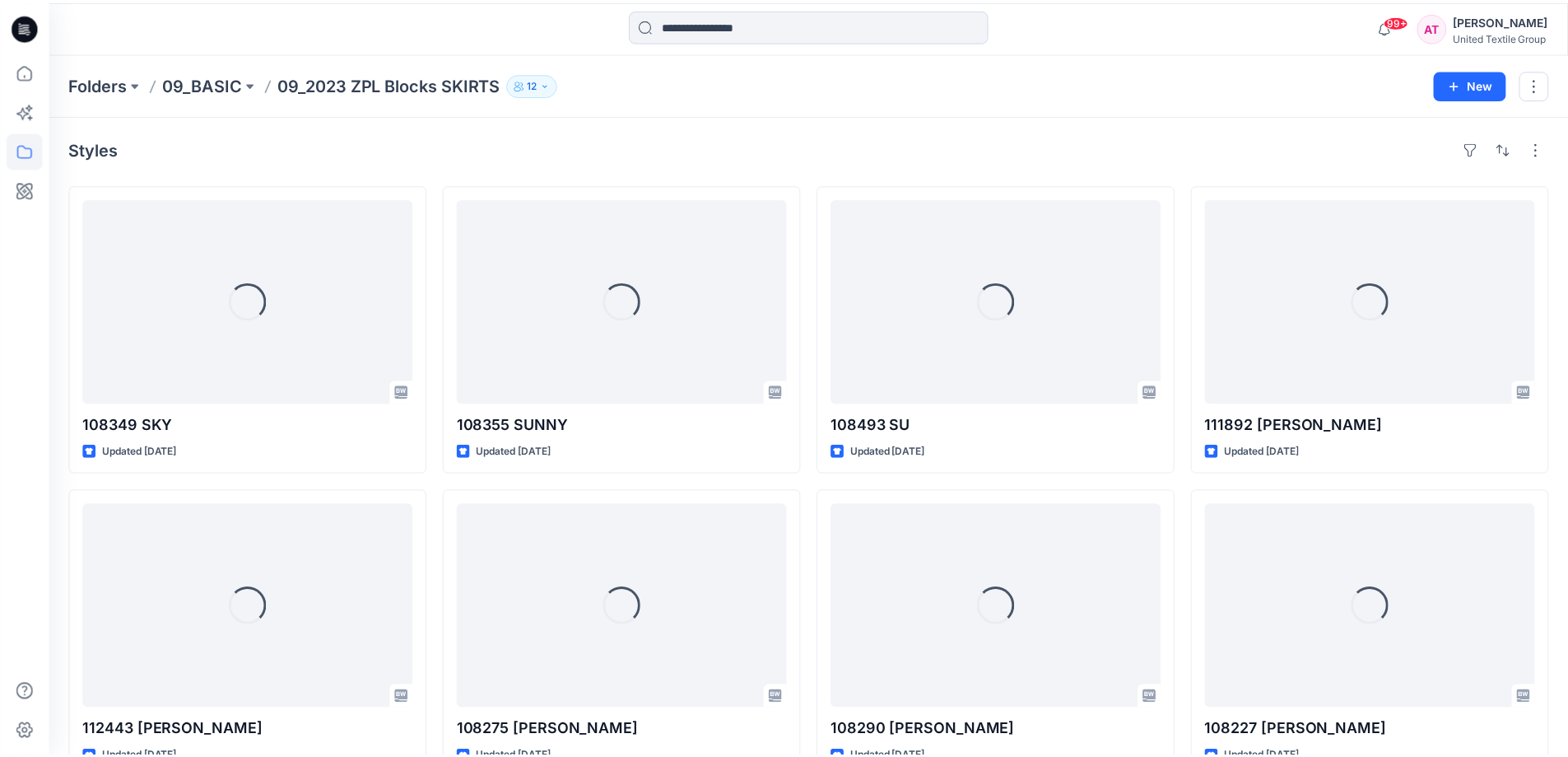
scroll to position [39, 0]
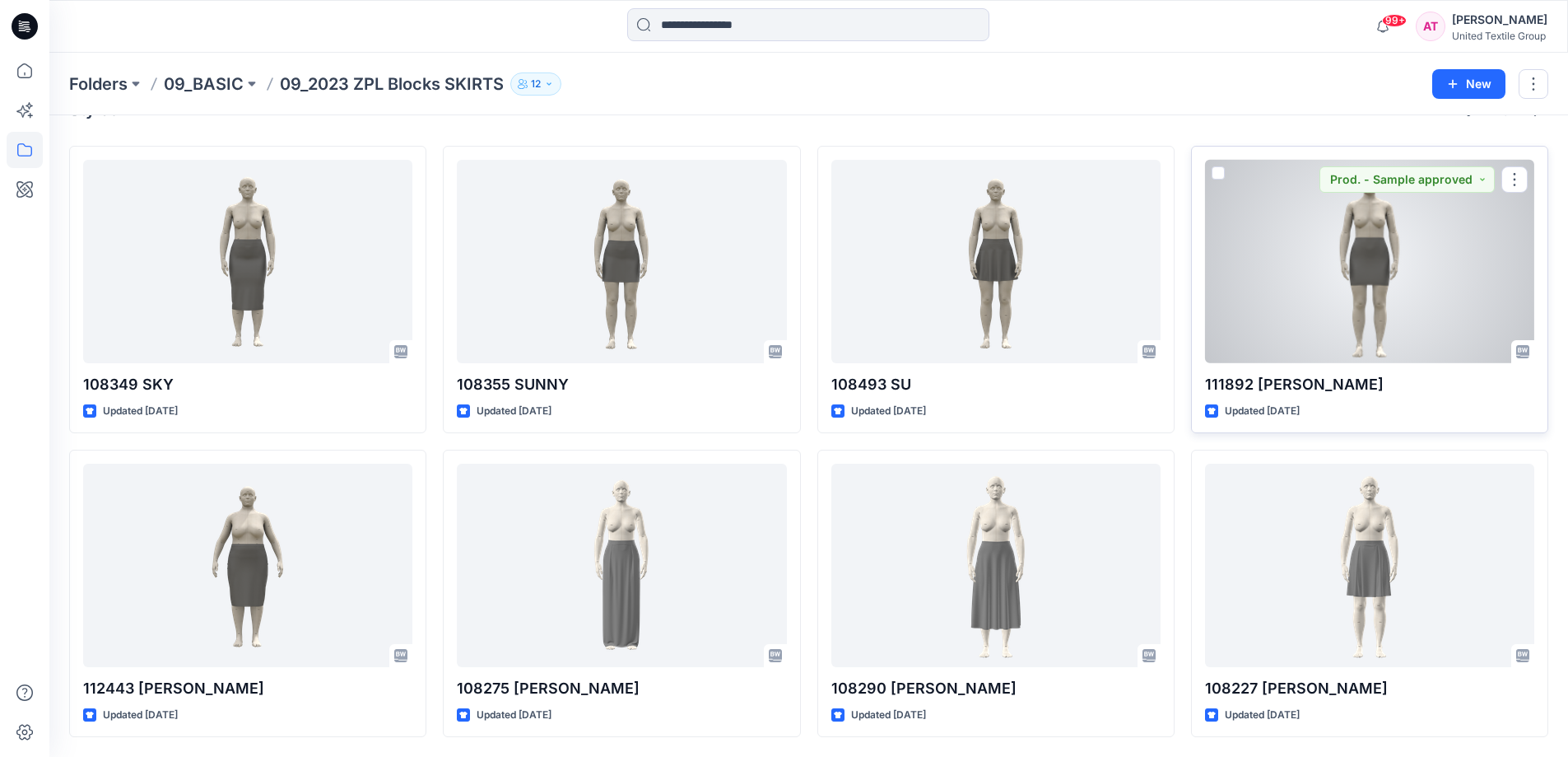
click at [1372, 265] on div at bounding box center [1370, 261] width 329 height 204
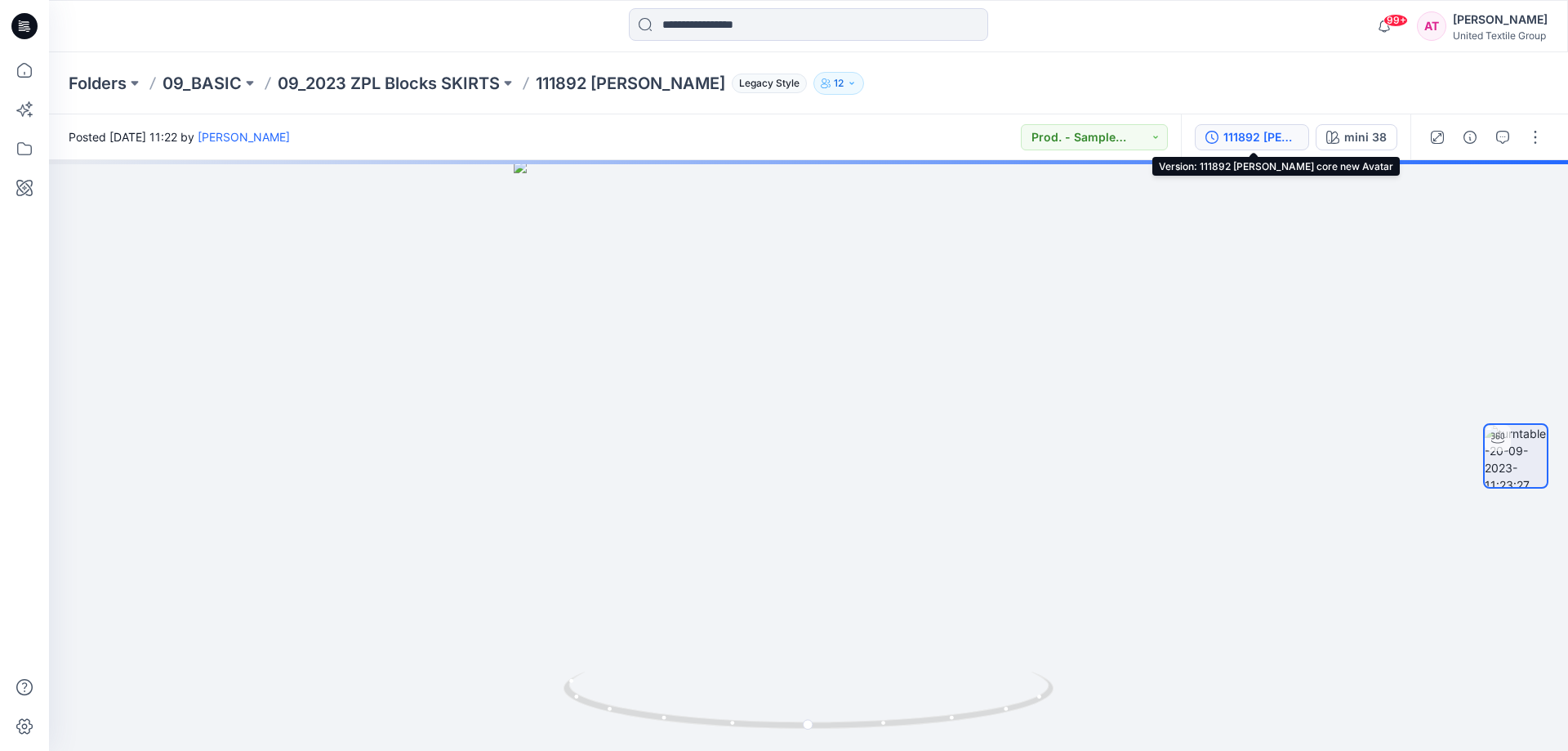
click at [1262, 145] on div "111892 [PERSON_NAME] core new Avatar" at bounding box center [1260, 137] width 75 height 18
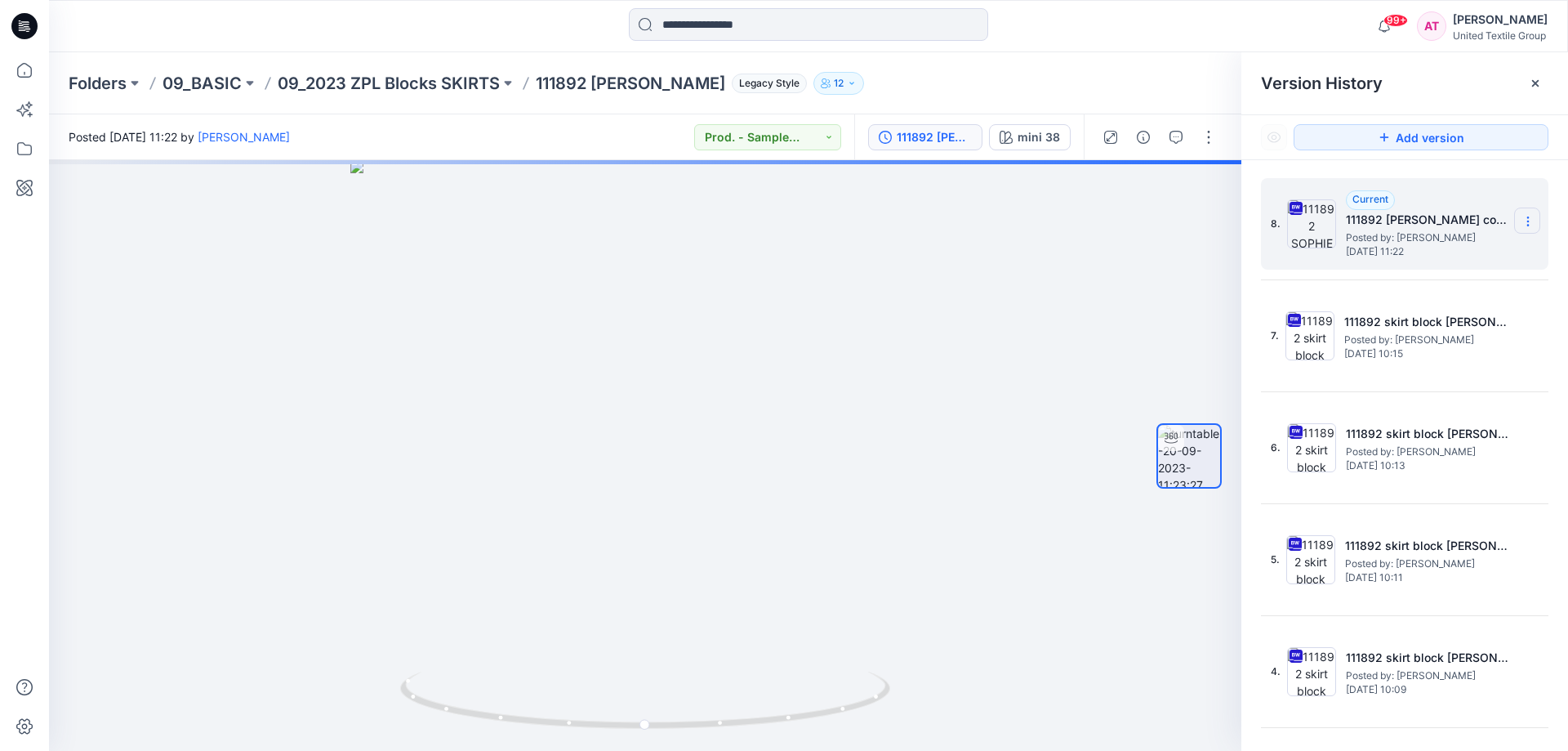
click at [1521, 217] on icon at bounding box center [1527, 221] width 13 height 13
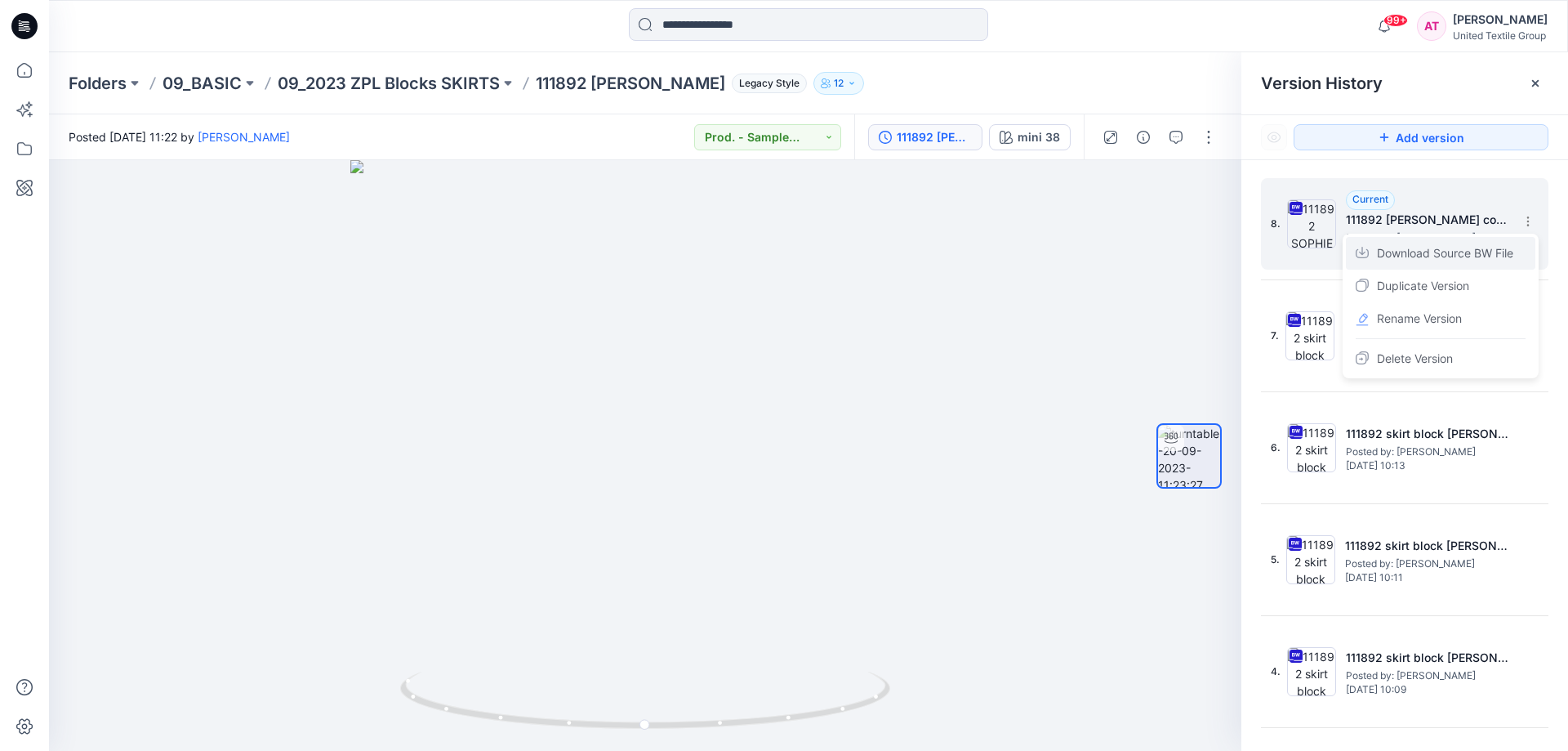
click at [1427, 247] on span "Download Source BW File" at bounding box center [1444, 253] width 137 height 20
